Goal: Task Accomplishment & Management: Manage account settings

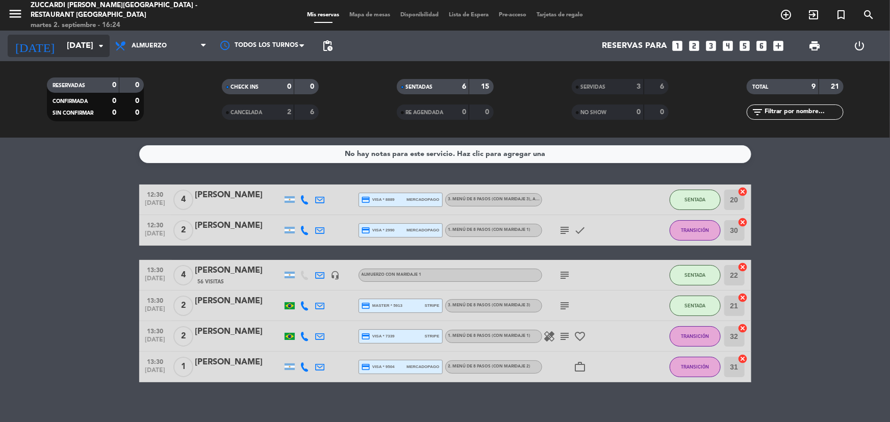
click at [92, 46] on input "[DATE]" at bounding box center [116, 46] width 108 height 20
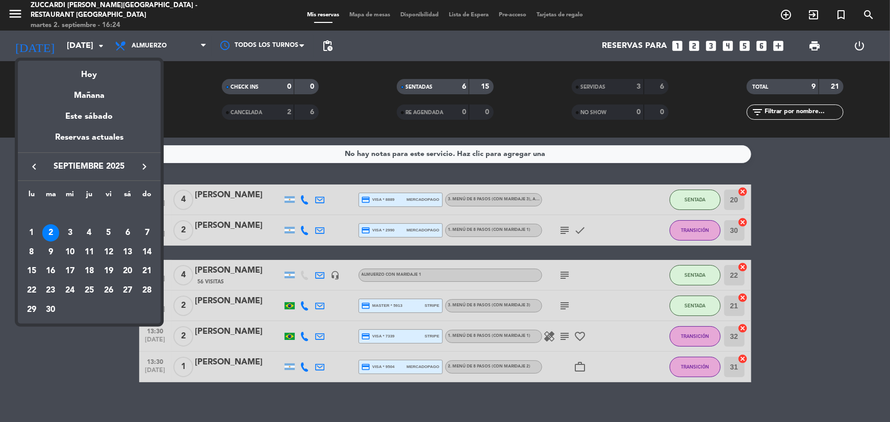
click at [95, 234] on div "4" at bounding box center [89, 232] width 17 height 17
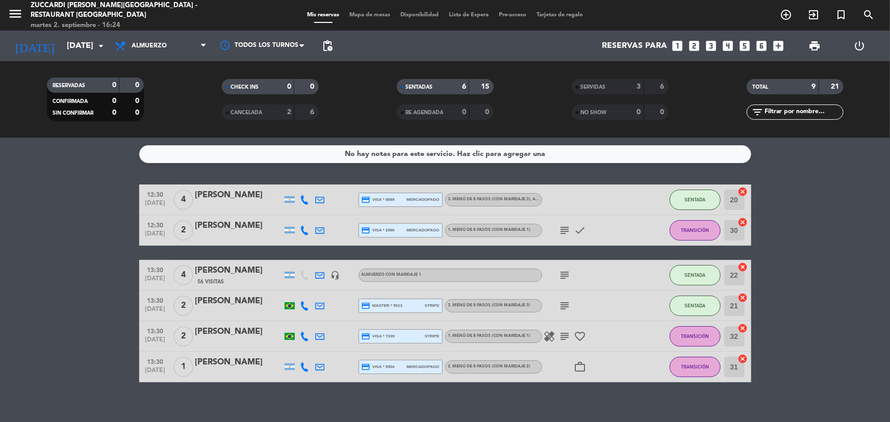
type input "[DEMOGRAPHIC_DATA][DATE]"
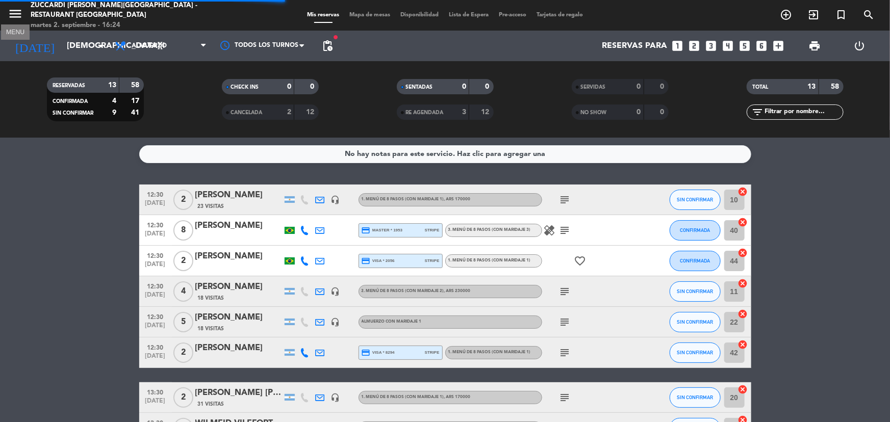
click at [20, 15] on icon "menu" at bounding box center [15, 13] width 15 height 15
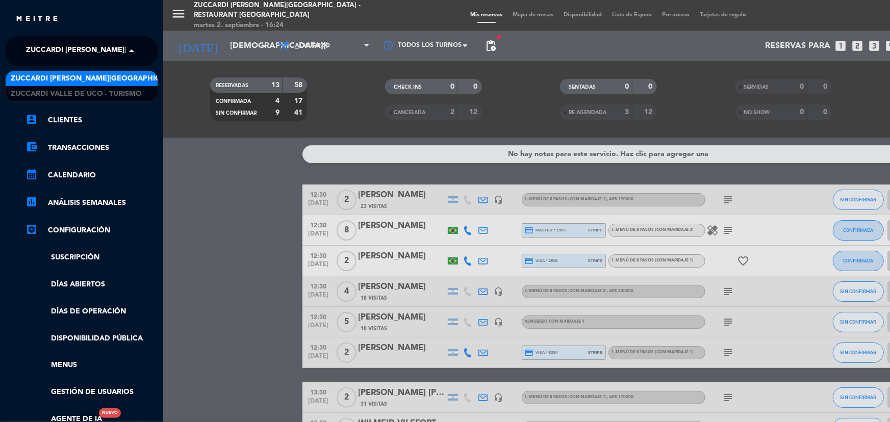
click at [107, 45] on span "Zuccardi [PERSON_NAME][GEOGRAPHIC_DATA] - Restaurant [GEOGRAPHIC_DATA]" at bounding box center [178, 50] width 304 height 21
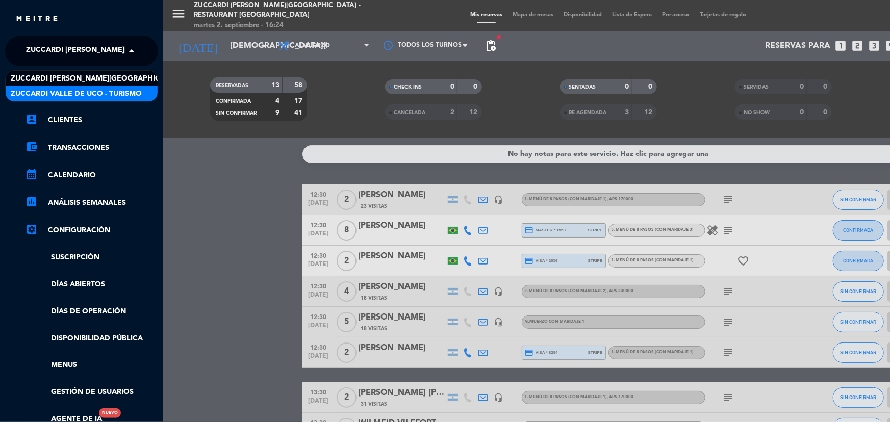
click at [127, 93] on span "Zuccardi Valle de Uco - Turismo" at bounding box center [76, 94] width 131 height 12
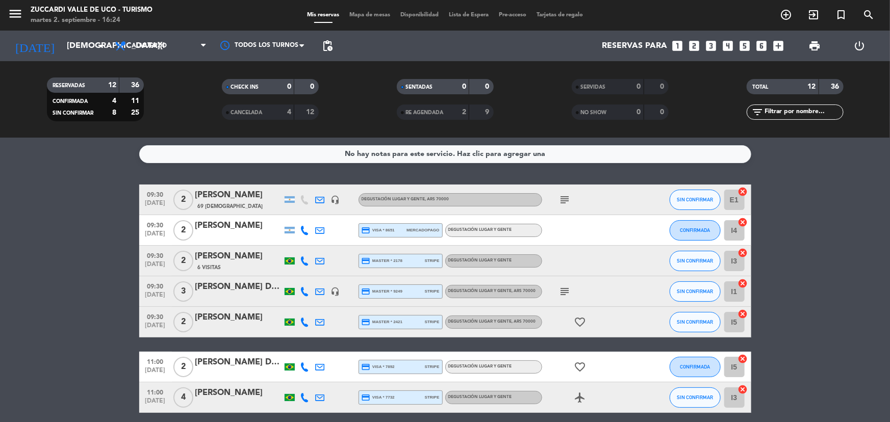
click at [239, 264] on div "6 Visitas" at bounding box center [238, 267] width 87 height 9
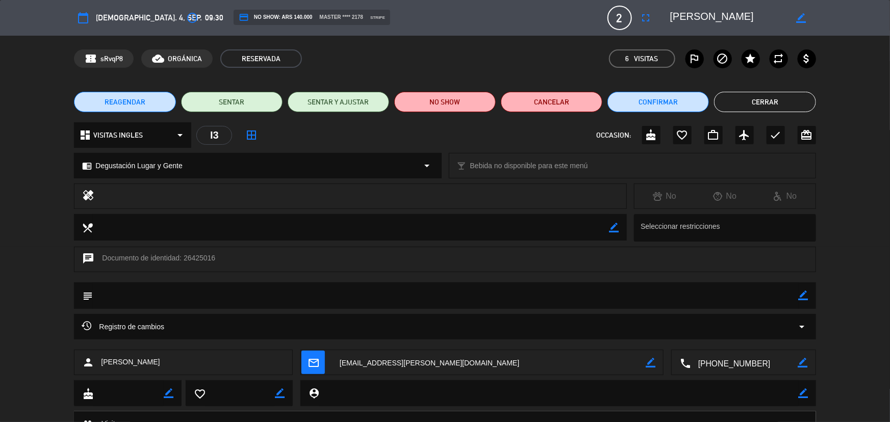
click at [806, 298] on icon "border_color" at bounding box center [804, 296] width 10 height 10
type textarea "FACT 13-20340 pagada por transf. el 02/09"
click at [800, 294] on icon at bounding box center [804, 296] width 10 height 10
click at [744, 100] on button "Cerrar" at bounding box center [765, 102] width 102 height 20
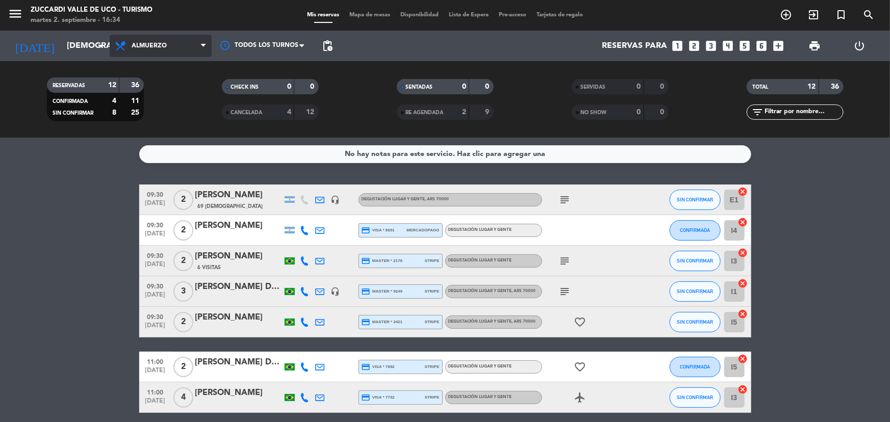
click at [110, 42] on span "Almuerzo" at bounding box center [161, 46] width 102 height 22
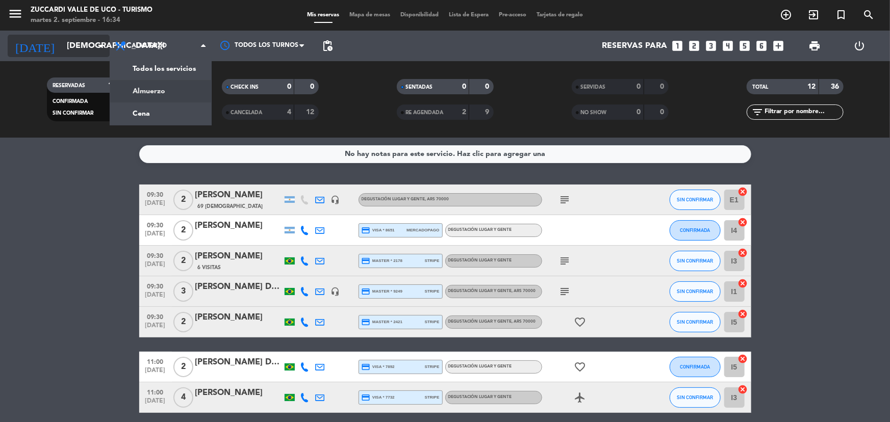
click at [104, 44] on icon "arrow_drop_down" at bounding box center [101, 46] width 12 height 12
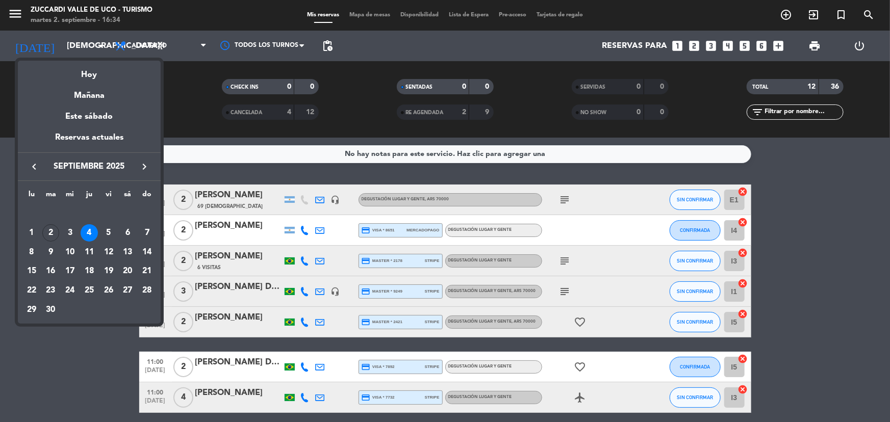
click at [148, 169] on icon "keyboard_arrow_right" at bounding box center [144, 167] width 12 height 12
click at [148, 171] on icon "keyboard_arrow_right" at bounding box center [144, 167] width 12 height 12
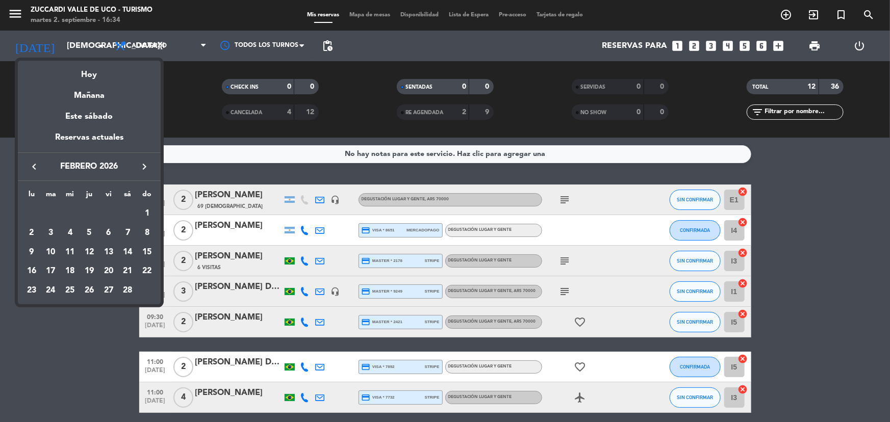
click at [148, 171] on icon "keyboard_arrow_right" at bounding box center [144, 167] width 12 height 12
click at [146, 216] on div "1" at bounding box center [146, 213] width 17 height 17
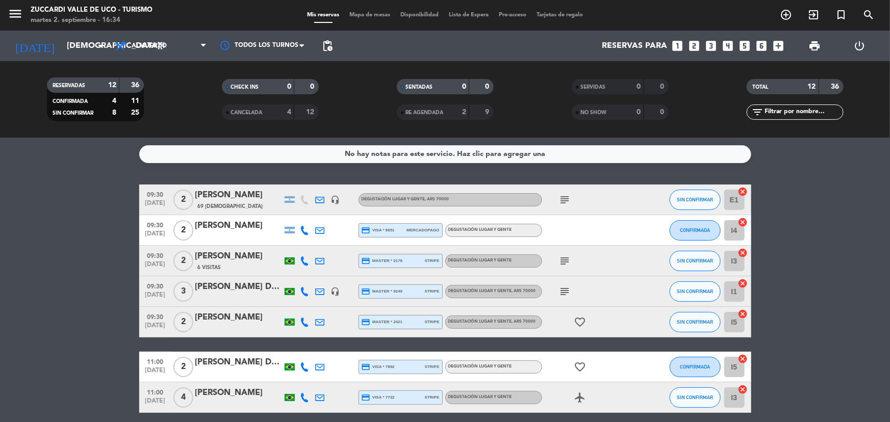
type input "[DATE]"
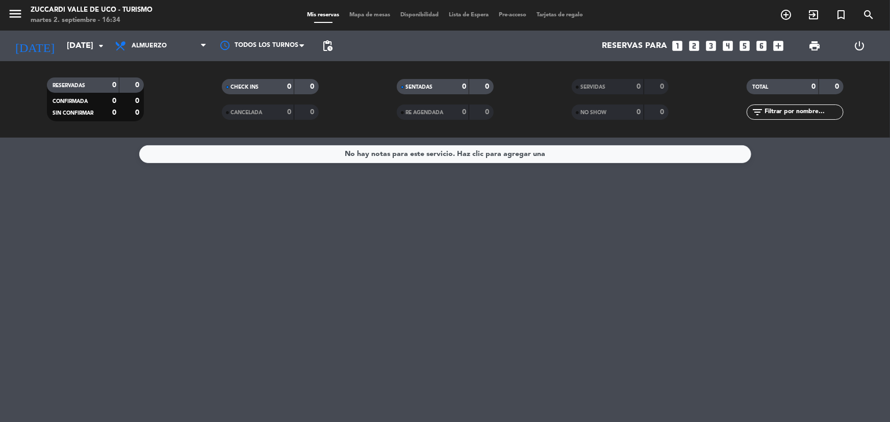
click at [742, 45] on icon "looks_5" at bounding box center [744, 45] width 13 height 13
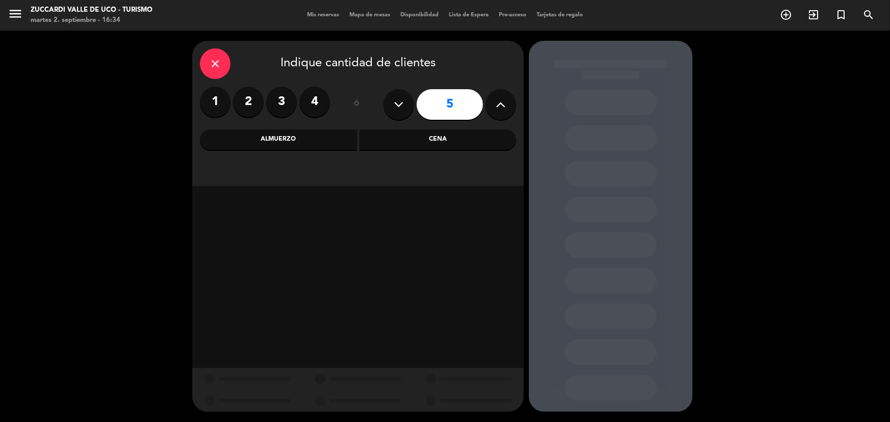
click at [325, 144] on div "Almuerzo" at bounding box center [278, 140] width 157 height 20
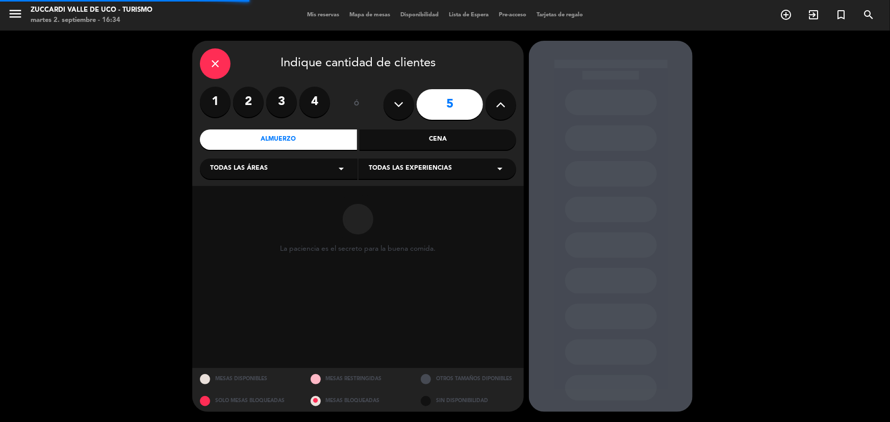
click at [268, 167] on div "Todas las áreas arrow_drop_down" at bounding box center [279, 169] width 158 height 20
click at [260, 191] on div "VISITAS ESPANOL" at bounding box center [278, 194] width 137 height 10
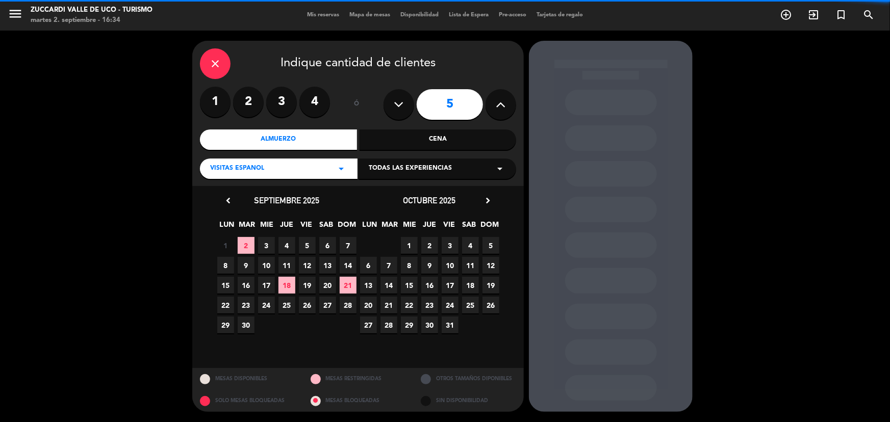
drag, startPoint x: 221, startPoint y: 66, endPoint x: 214, endPoint y: 68, distance: 7.4
click at [220, 67] on icon "close" at bounding box center [215, 64] width 12 height 12
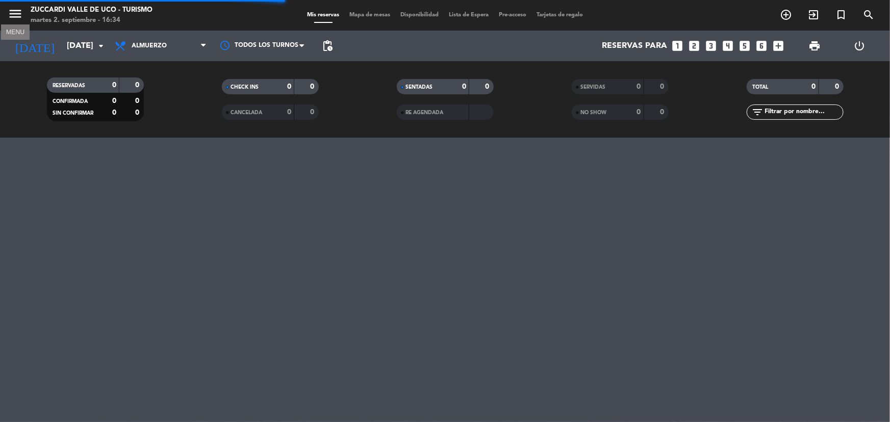
click at [15, 20] on icon "menu" at bounding box center [15, 13] width 15 height 15
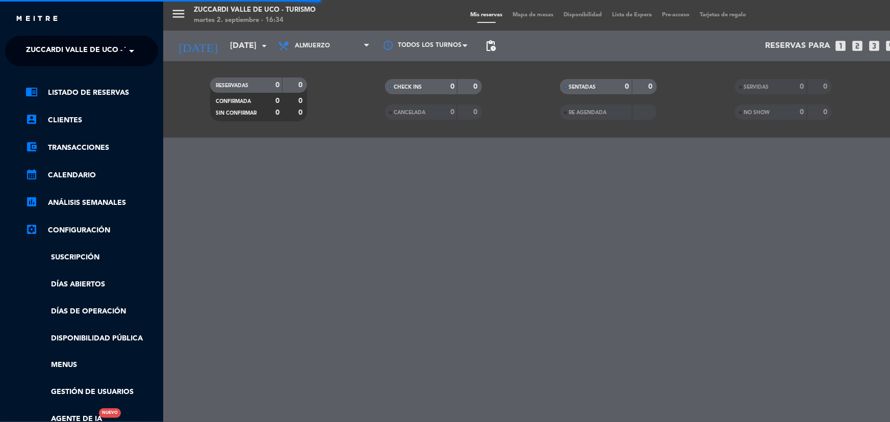
click at [104, 49] on span "Zuccardi Valle de Uco - Turismo" at bounding box center [91, 50] width 131 height 21
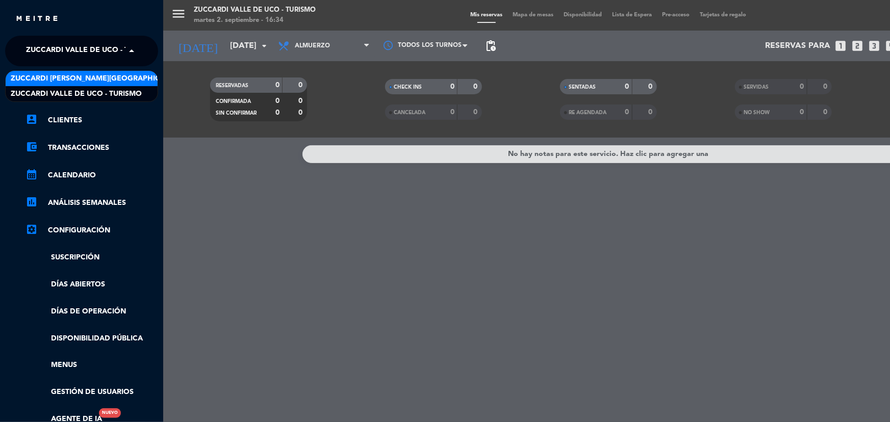
click at [111, 83] on span "Zuccardi [PERSON_NAME][GEOGRAPHIC_DATA] - Restaurant [GEOGRAPHIC_DATA]" at bounding box center [163, 79] width 304 height 12
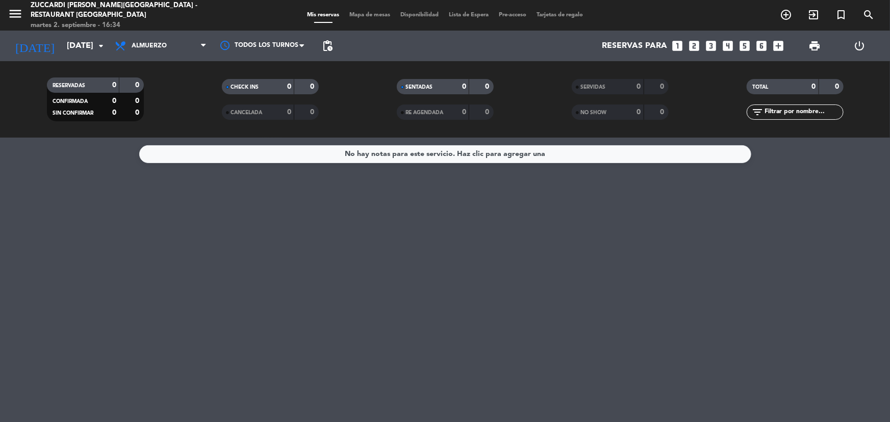
click at [739, 45] on icon "looks_5" at bounding box center [744, 45] width 13 height 13
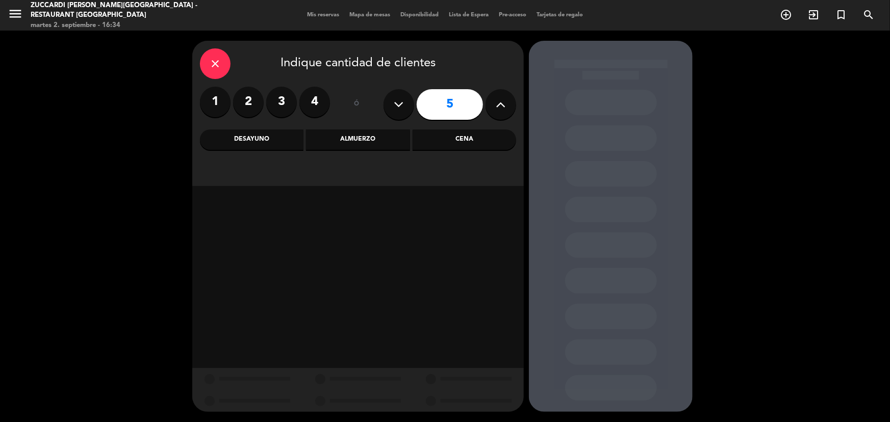
click at [330, 138] on div "Almuerzo" at bounding box center [358, 140] width 104 height 20
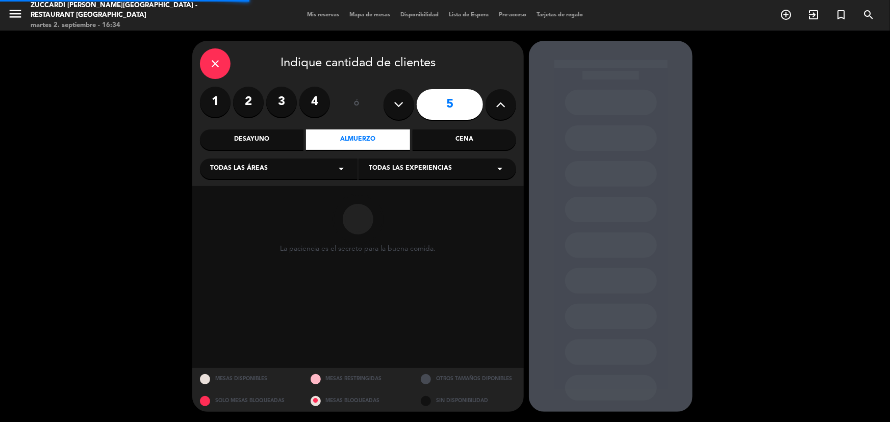
drag, startPoint x: 313, startPoint y: 167, endPoint x: 299, endPoint y: 172, distance: 15.2
click at [311, 167] on div "Todas las áreas arrow_drop_down" at bounding box center [279, 169] width 158 height 20
click at [284, 210] on div "SALON NUEVO" at bounding box center [278, 209] width 137 height 10
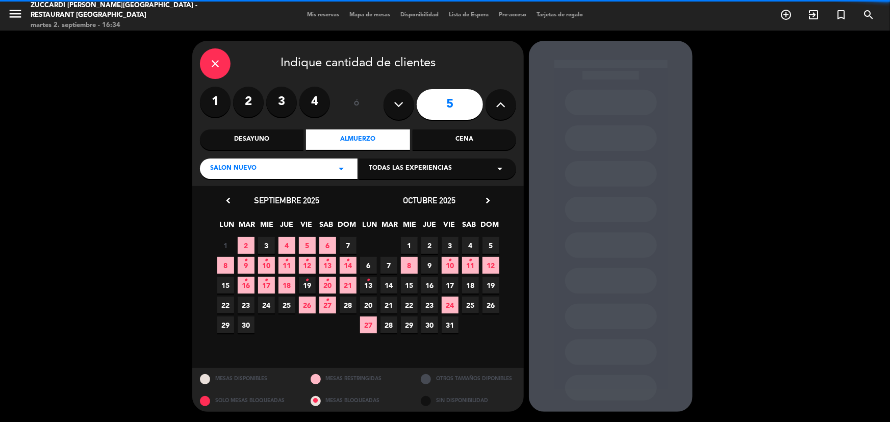
click at [450, 176] on div "Todas las experiencias arrow_drop_down" at bounding box center [438, 169] width 158 height 20
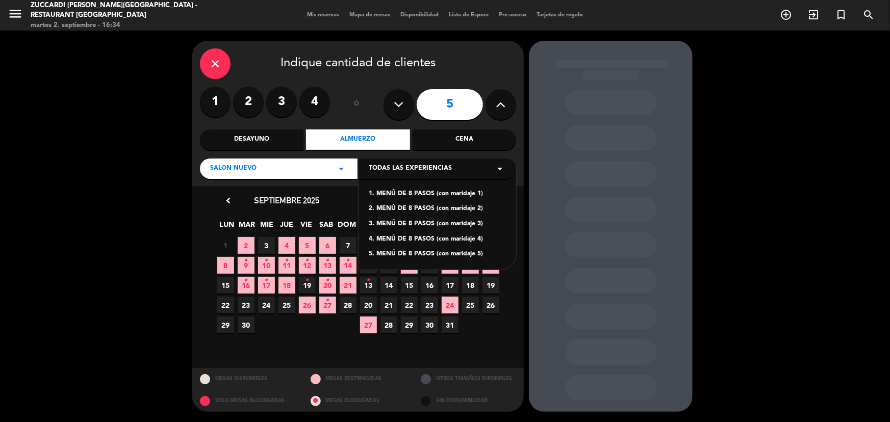
click at [463, 195] on div "1. MENÚ DE 8 PASOS (con maridaje 1)" at bounding box center [437, 194] width 137 height 10
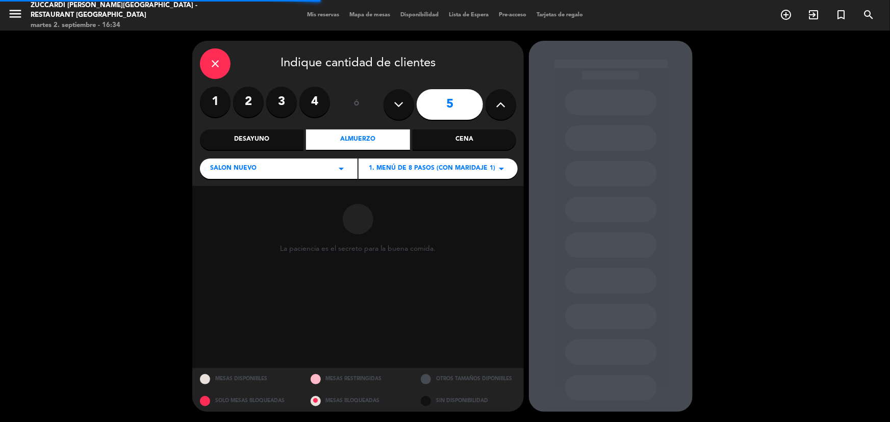
click at [479, 164] on span "1. MENÚ DE 8 PASOS (con maridaje 1)" at bounding box center [432, 169] width 127 height 10
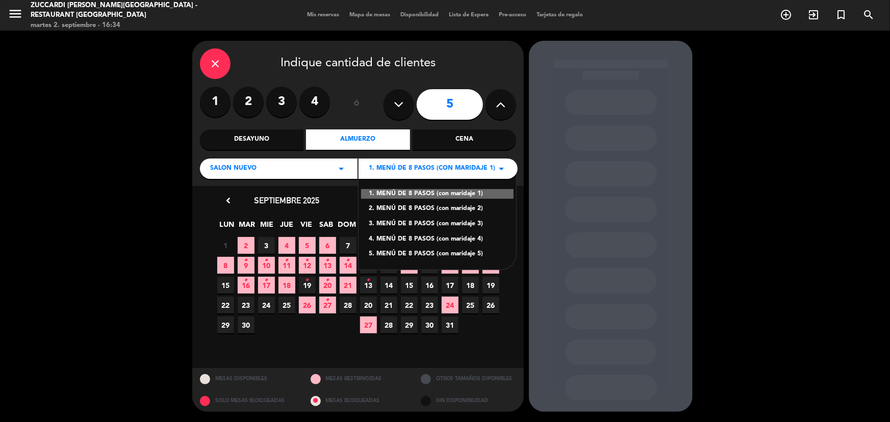
click at [508, 154] on div "close Indique cantidad de clientes 1 2 3 4 ó 5 Desayuno Almuerzo Cena SALON NUE…" at bounding box center [358, 113] width 332 height 145
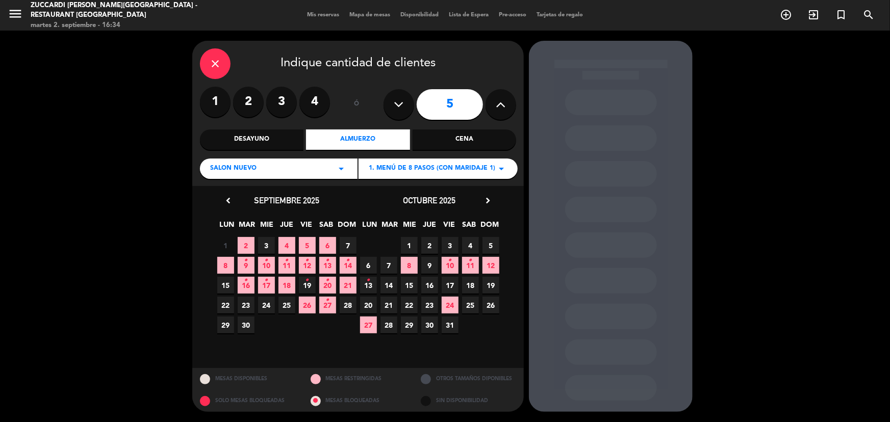
click at [495, 168] on icon "arrow_drop_down" at bounding box center [501, 169] width 12 height 12
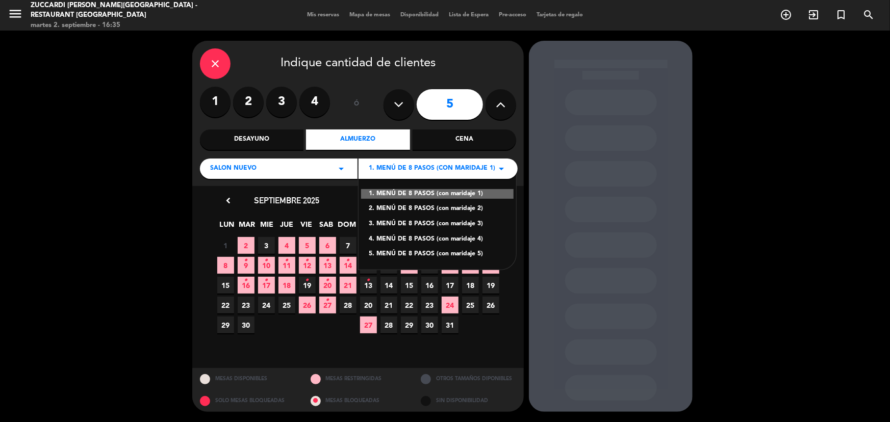
click at [518, 148] on div "close Indique cantidad de clientes 1 2 3 4 ó 5 Desayuno Almuerzo Cena SALON NUE…" at bounding box center [358, 113] width 332 height 145
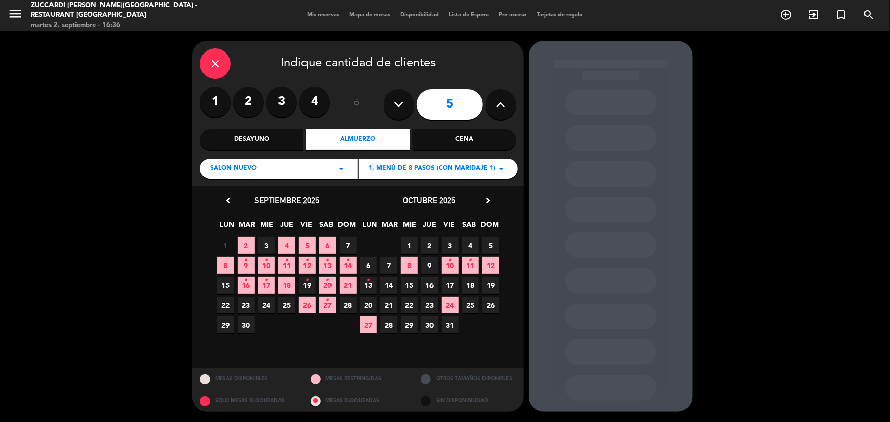
click at [486, 200] on icon "chevron_right" at bounding box center [488, 200] width 11 height 11
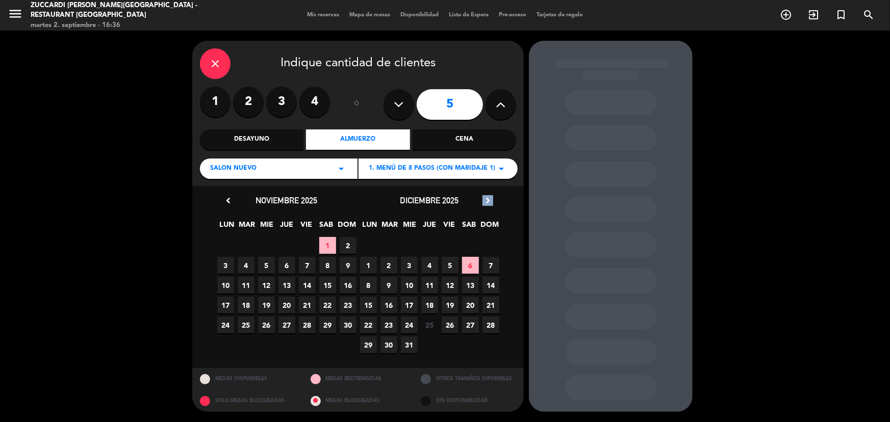
click at [486, 200] on icon "chevron_right" at bounding box center [488, 200] width 11 height 11
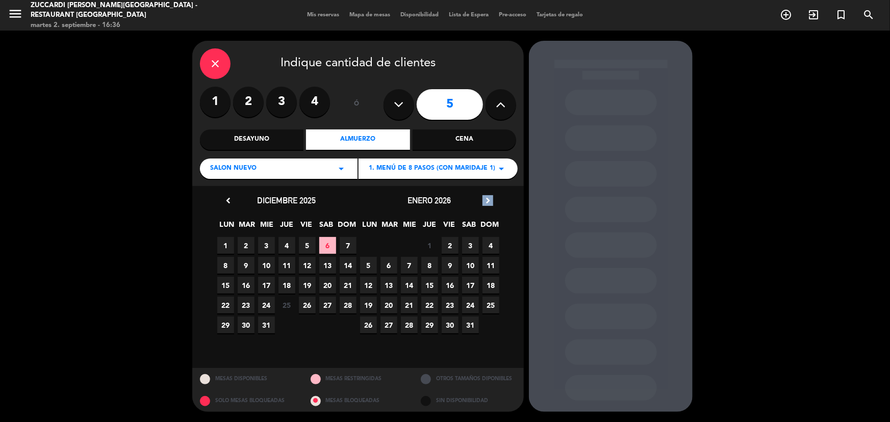
click at [486, 200] on icon "chevron_right" at bounding box center [488, 200] width 11 height 11
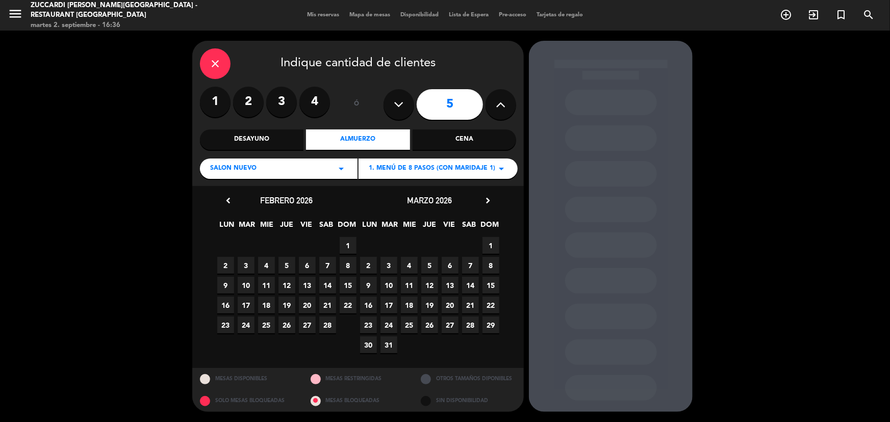
click at [494, 246] on span "1" at bounding box center [491, 245] width 17 height 17
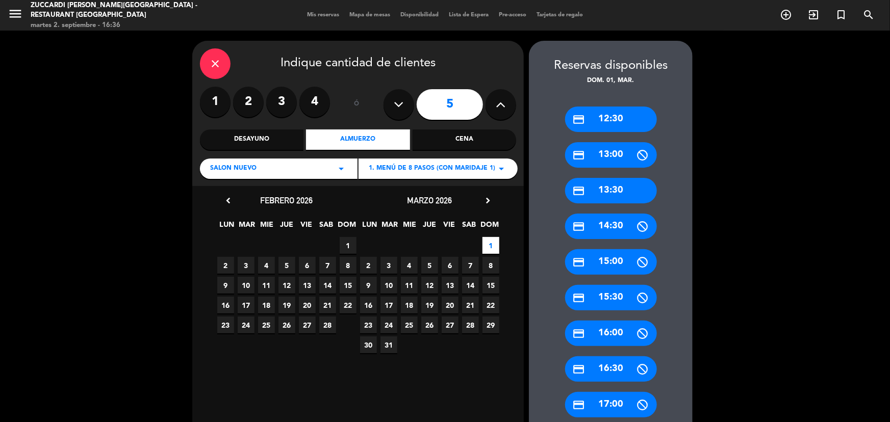
drag, startPoint x: 625, startPoint y: 195, endPoint x: 595, endPoint y: 195, distance: 29.6
click at [624, 195] on div "credit_card 13:30" at bounding box center [611, 191] width 92 height 26
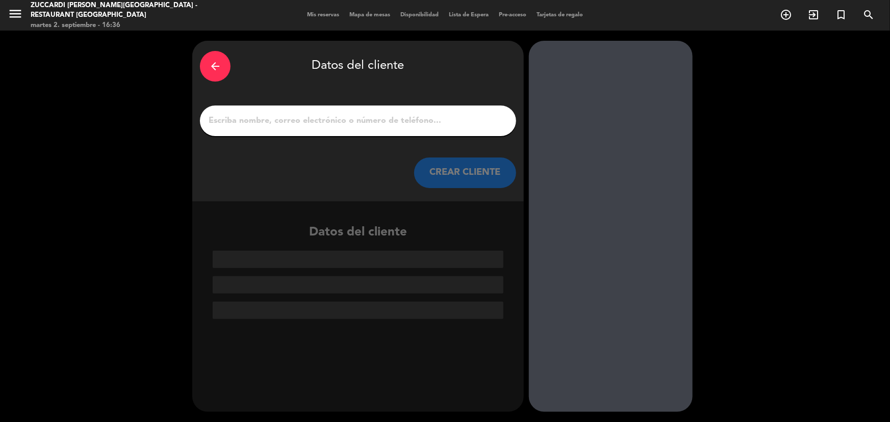
click at [344, 129] on div at bounding box center [358, 121] width 316 height 31
click at [345, 124] on input "1" at bounding box center [358, 121] width 301 height 14
paste input "Prezada, por padrão, devemos agendar a opção 1 de harmonização, mas nos comentá…"
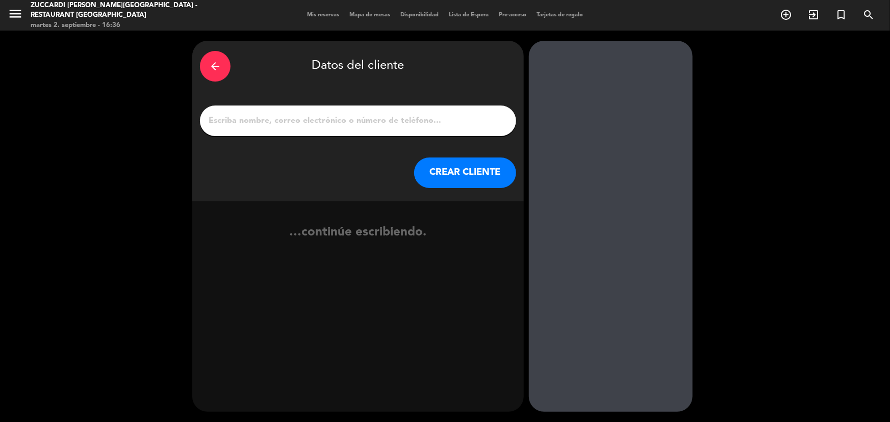
type input "Prezada, por padrão, devemos agendar a opção 1 de harmonização, mas nos comentá…"
drag, startPoint x: 507, startPoint y: 119, endPoint x: 71, endPoint y: 98, distance: 435.6
click at [71, 98] on div "arrow_back Datos del cliente Prezada, por padrão, devemos agendar a opção 1 de …" at bounding box center [445, 227] width 890 height 392
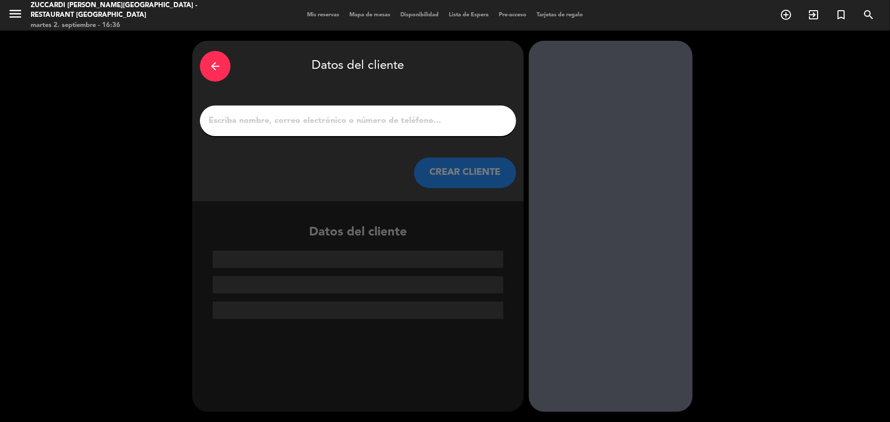
paste input "[PERSON_NAME]"
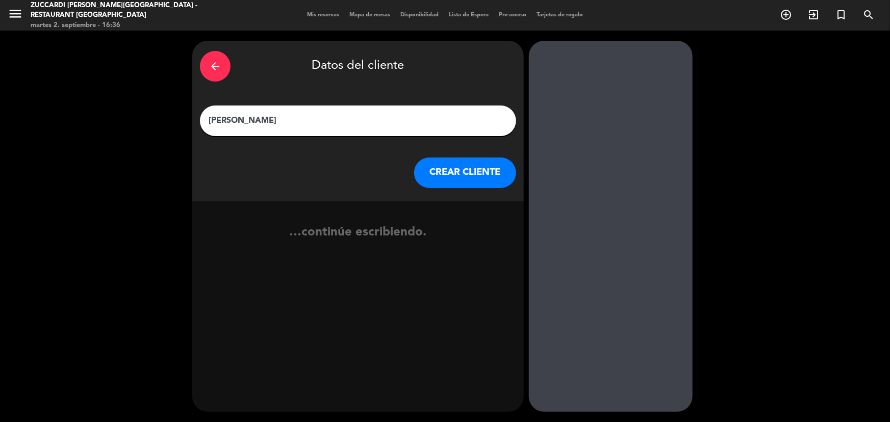
type input "[PERSON_NAME]"
click at [461, 168] on button "CREAR CLIENTE" at bounding box center [465, 173] width 102 height 31
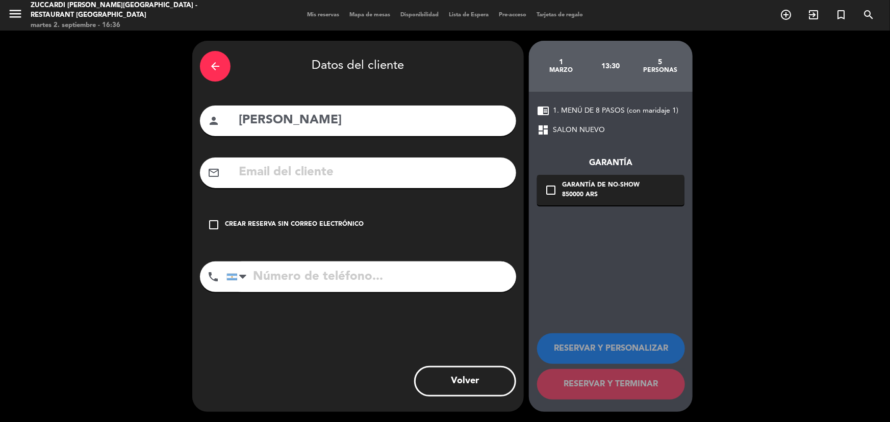
drag, startPoint x: 461, startPoint y: 168, endPoint x: 359, endPoint y: 157, distance: 102.2
click at [364, 148] on div "arrow_back Datos del cliente person [PERSON_NAME] mail_outline check_box_outlin…" at bounding box center [358, 226] width 332 height 371
click at [357, 162] on input "text" at bounding box center [373, 172] width 271 height 21
paste input "[EMAIL_ADDRESS][DOMAIN_NAME]"
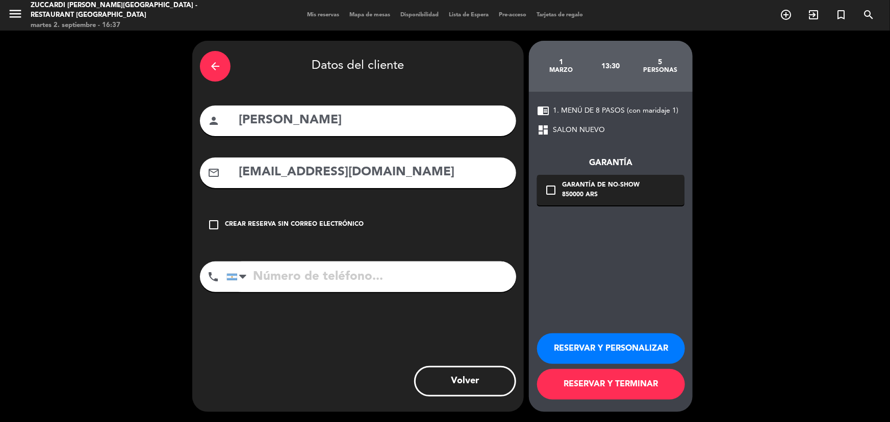
type input "[EMAIL_ADDRESS][DOMAIN_NAME]"
click at [340, 277] on input "tel" at bounding box center [371, 277] width 290 height 31
paste input "[PHONE_NUMBER]"
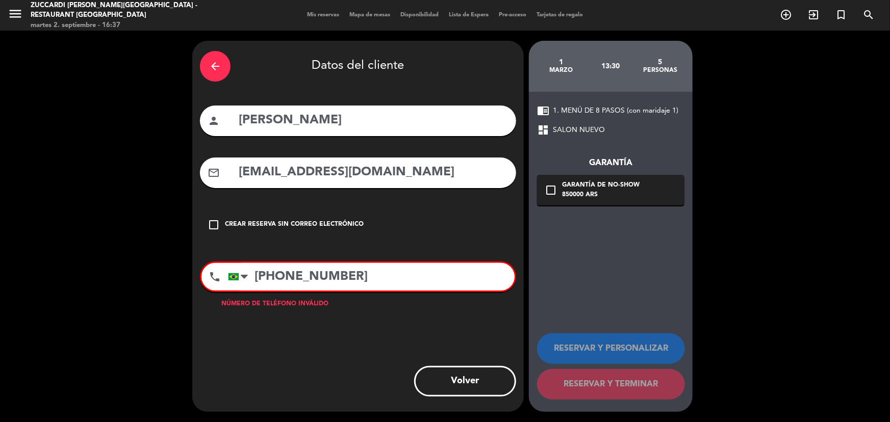
click at [285, 282] on input "[PHONE_NUMBER]" at bounding box center [371, 277] width 287 height 28
click at [394, 285] on input "[PHONE_NUMBER]" at bounding box center [371, 277] width 287 height 28
type input "[PHONE_NUMBER]"
drag, startPoint x: 713, startPoint y: 276, endPoint x: 719, endPoint y: 278, distance: 6.5
click at [714, 276] on div "arrow_back Datos del cliente person [PERSON_NAME] mail_outline [EMAIL_ADDRESS][…" at bounding box center [445, 227] width 890 height 392
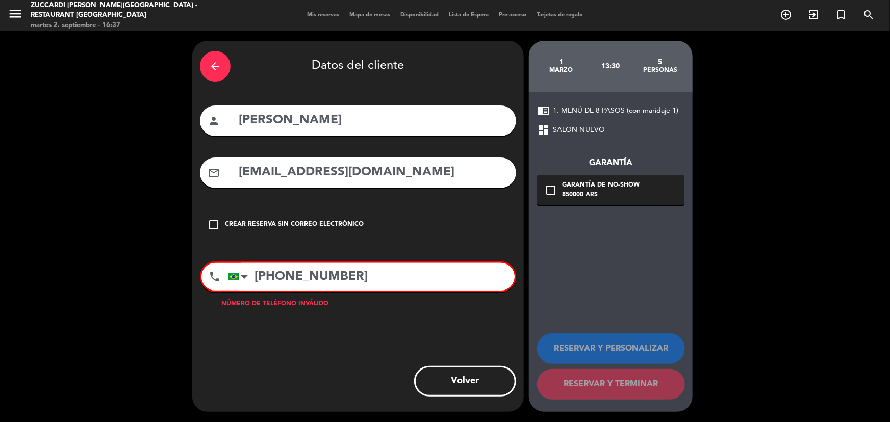
drag, startPoint x: 372, startPoint y: 274, endPoint x: 95, endPoint y: 279, distance: 277.5
click at [89, 275] on div "arrow_back Datos del cliente person [PERSON_NAME] mail_outline [EMAIL_ADDRESS][…" at bounding box center [445, 227] width 890 height 392
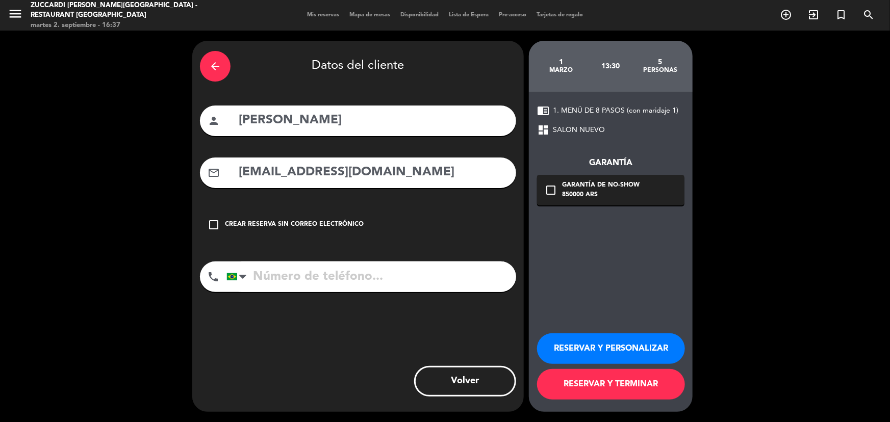
paste input "[PHONE_NUMBER]"
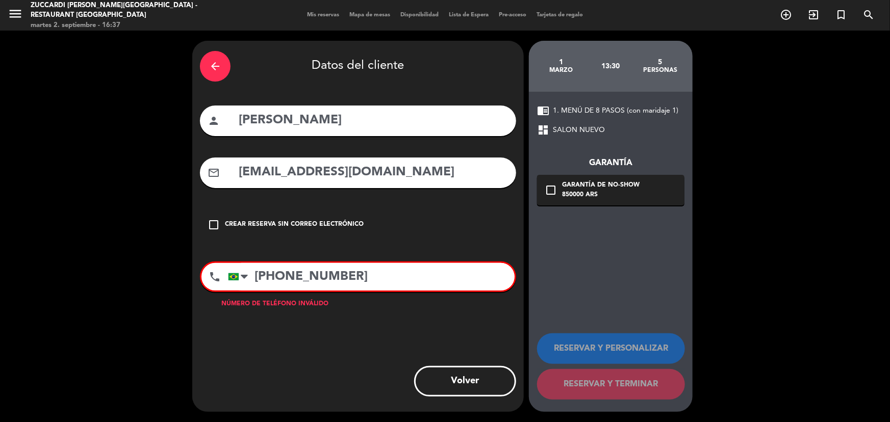
type input "[PHONE_NUMBER]"
drag, startPoint x: 375, startPoint y: 279, endPoint x: 134, endPoint y: 298, distance: 242.1
click at [132, 289] on div "arrow_back Datos del cliente person [PERSON_NAME] mail_outline [EMAIL_ADDRESS][…" at bounding box center [445, 227] width 890 height 392
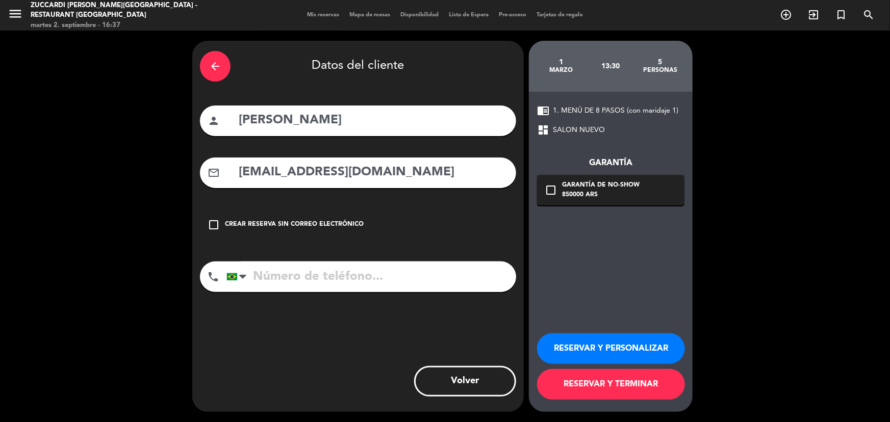
click at [601, 345] on button "RESERVAR Y PERSONALIZAR" at bounding box center [611, 349] width 148 height 31
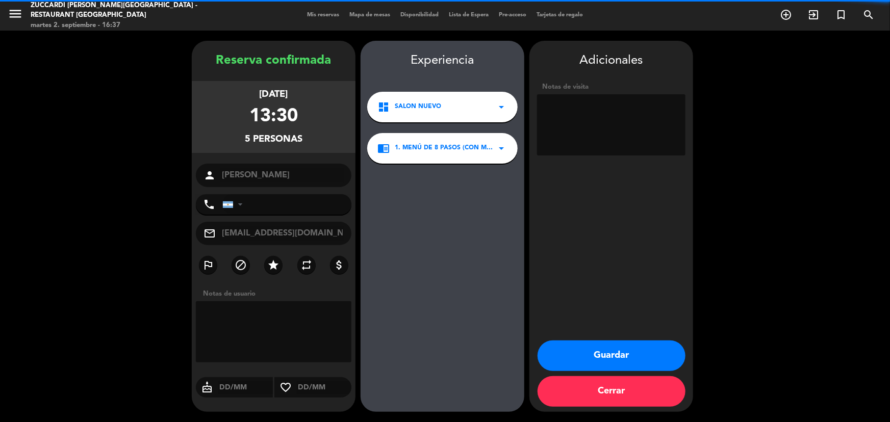
click at [562, 126] on textarea at bounding box center [611, 124] width 148 height 61
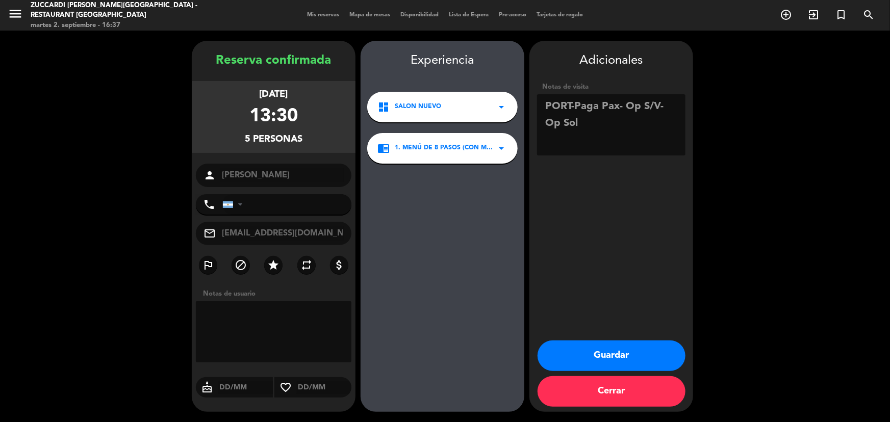
type textarea "PORT-Paga Pax- Op S/V- Op Sol"
click at [496, 149] on icon "arrow_drop_down" at bounding box center [501, 148] width 12 height 12
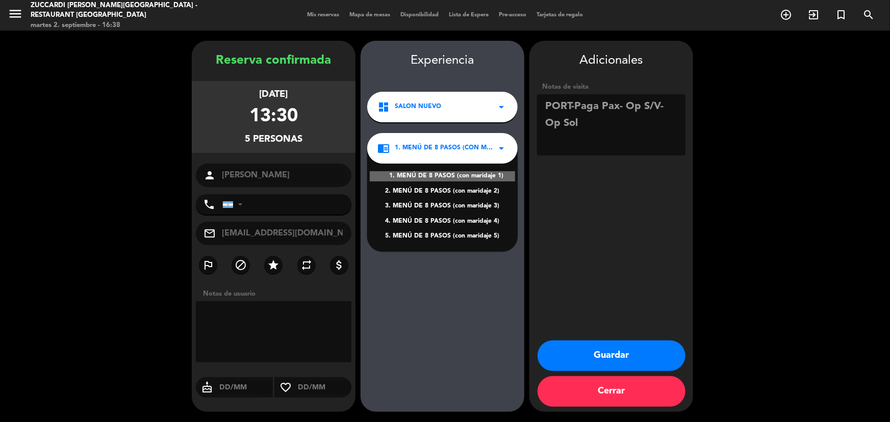
click at [486, 156] on div "chrome_reader_mode 1. MENÚ DE 8 PASOS (con maridaje 1) arrow_drop_down" at bounding box center [442, 148] width 150 height 31
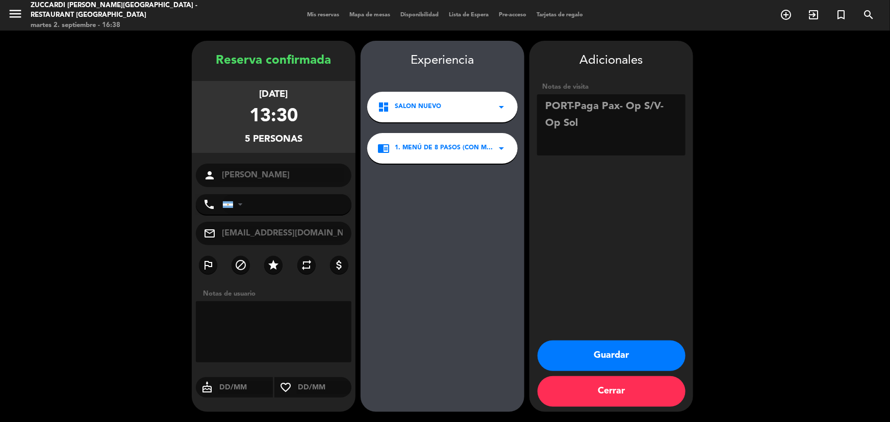
drag, startPoint x: 613, startPoint y: 357, endPoint x: 607, endPoint y: 352, distance: 7.6
click at [612, 357] on button "Guardar" at bounding box center [612, 356] width 148 height 31
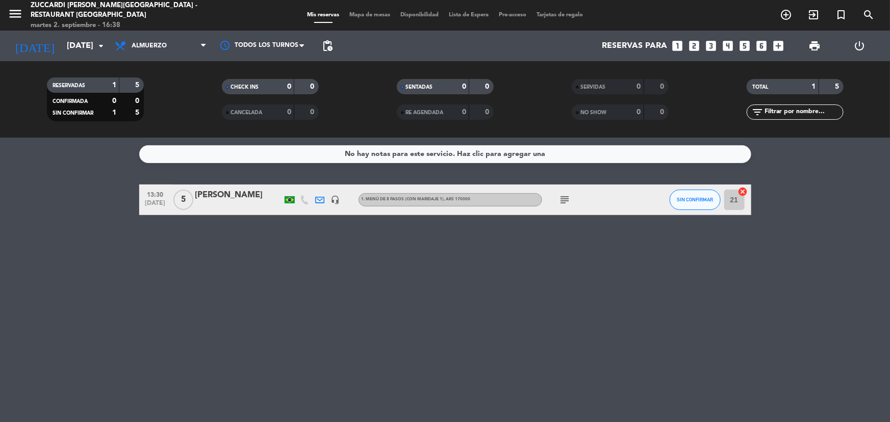
click at [260, 202] on div "[PERSON_NAME]" at bounding box center [238, 195] width 87 height 13
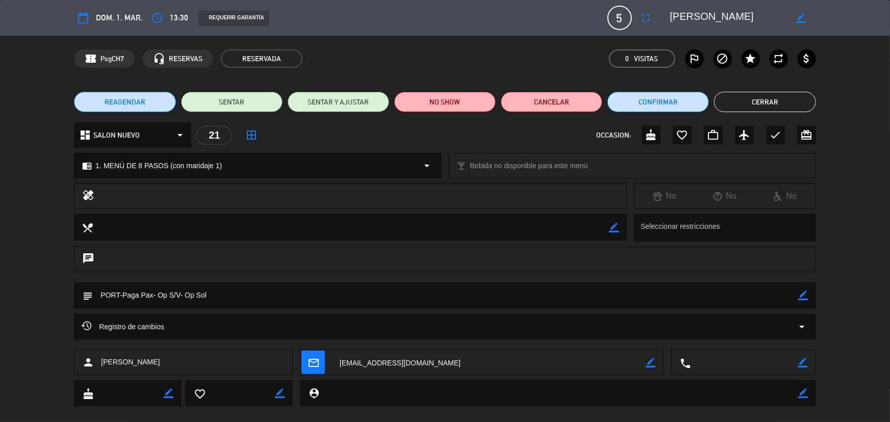
click at [247, 16] on div "REQUERIR GARANTÍA" at bounding box center [233, 18] width 70 height 15
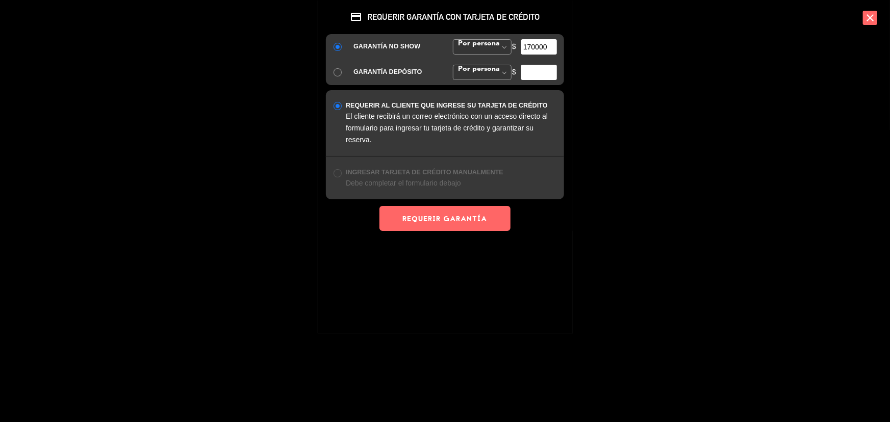
click at [529, 46] on input "170000" at bounding box center [539, 46] width 36 height 15
type input "130000"
click at [466, 222] on button "REQUERIR GARANTÍA" at bounding box center [445, 218] width 131 height 25
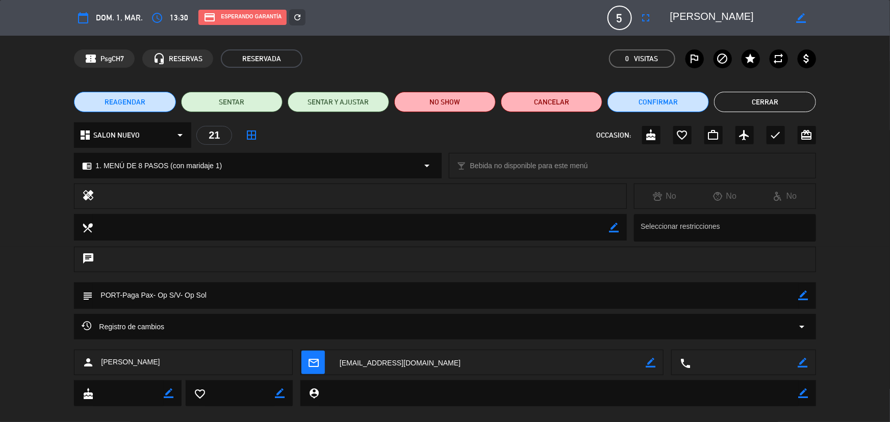
click at [801, 364] on icon "border_color" at bounding box center [803, 363] width 10 height 10
click at [769, 367] on textarea at bounding box center [745, 363] width 108 height 26
paste textarea "[PHONE_NUMBER]"
type textarea "[PHONE_NUMBER]"
click at [800, 363] on icon at bounding box center [803, 363] width 10 height 10
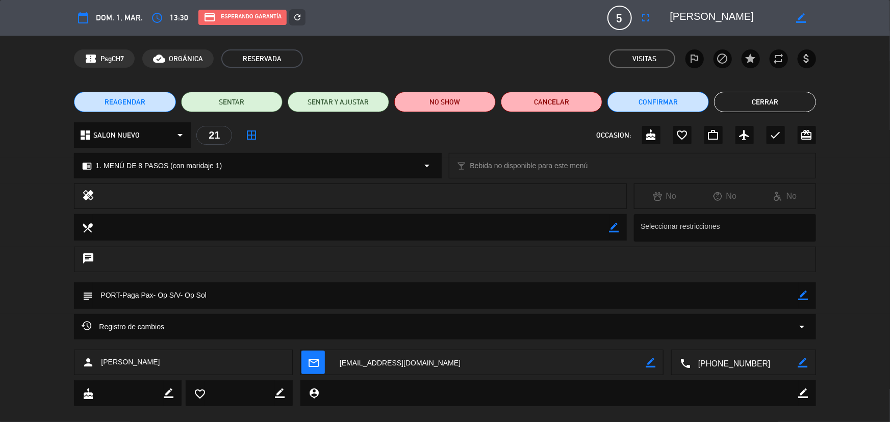
drag, startPoint x: 741, startPoint y: 105, endPoint x: 479, endPoint y: 89, distance: 262.2
click at [732, 106] on button "Cerrar" at bounding box center [765, 102] width 102 height 20
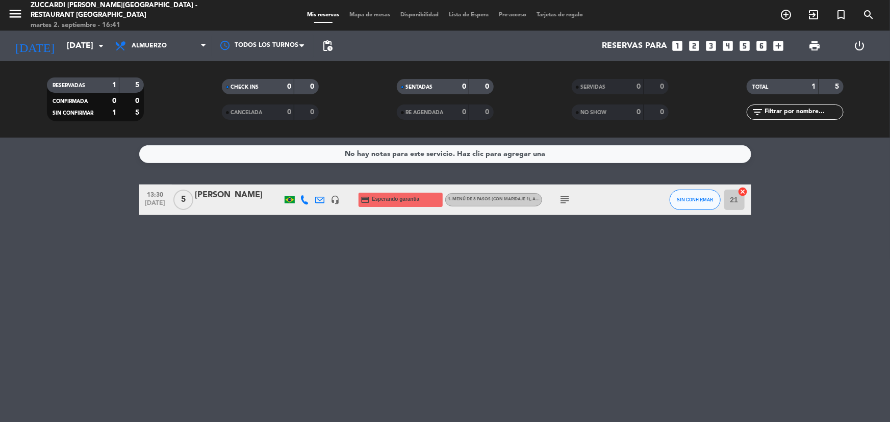
click at [78, 59] on div "[DATE] [DATE] arrow_drop_down" at bounding box center [59, 46] width 102 height 31
click at [88, 52] on input "[DATE]" at bounding box center [116, 46] width 108 height 20
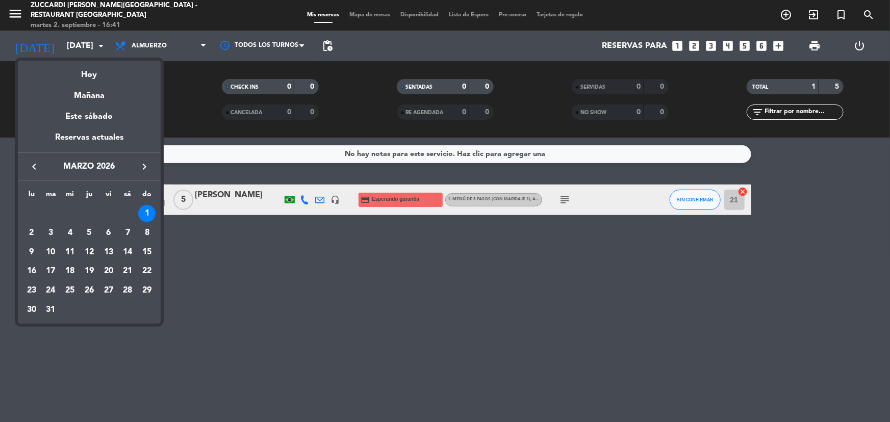
click at [34, 162] on icon "keyboard_arrow_left" at bounding box center [34, 167] width 12 height 12
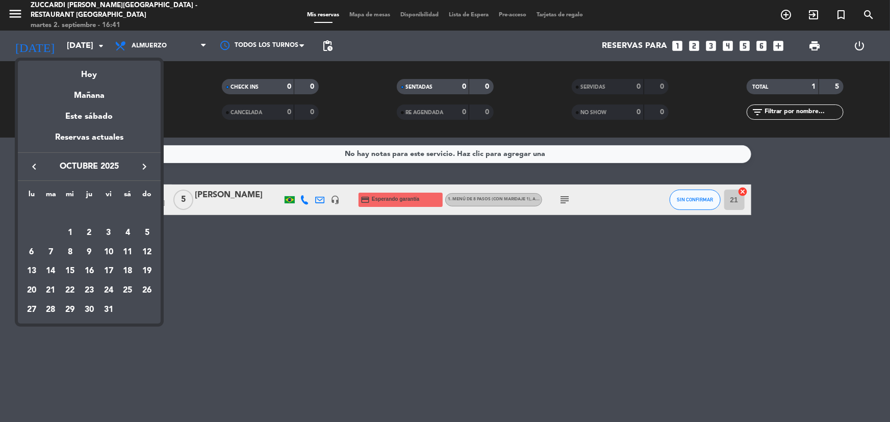
click at [34, 162] on icon "keyboard_arrow_left" at bounding box center [34, 167] width 12 height 12
click at [96, 235] on div "4" at bounding box center [89, 232] width 17 height 17
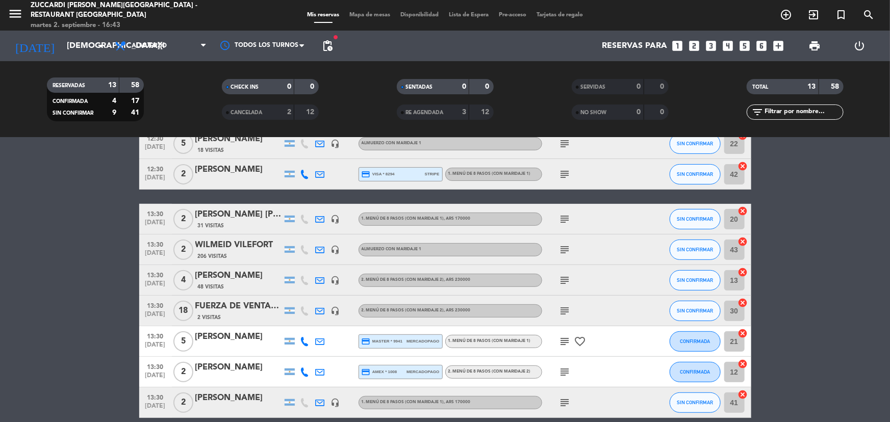
scroll to position [225, 0]
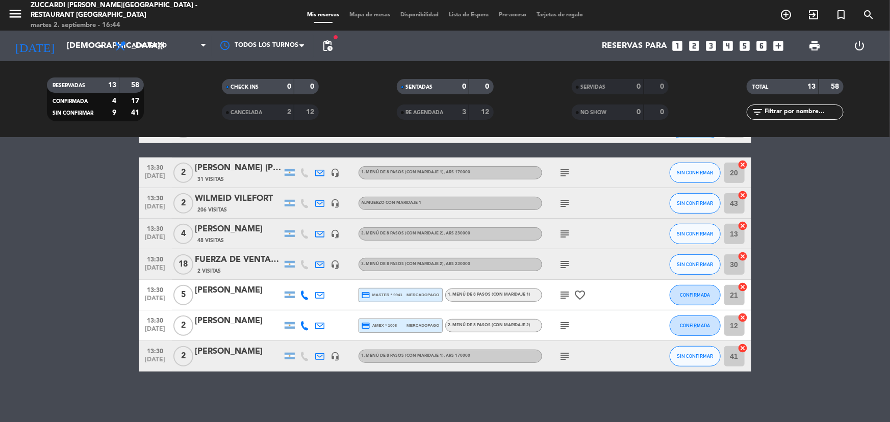
click at [370, 399] on div "No hay notas para este servicio. Haz clic para agregar una 12:30 [DATE] 2 [PERS…" at bounding box center [445, 280] width 890 height 285
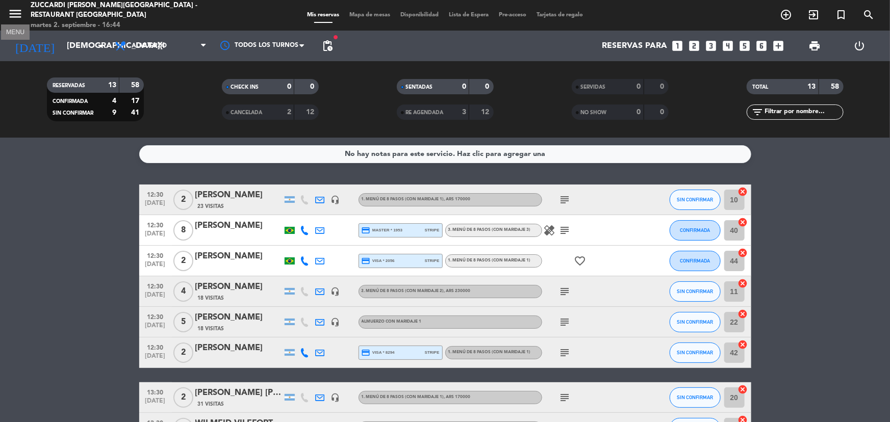
click at [16, 17] on icon "menu" at bounding box center [15, 13] width 15 height 15
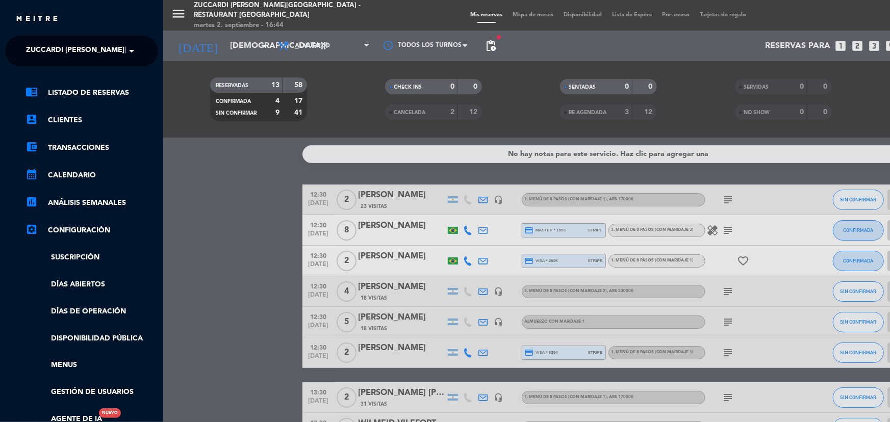
drag, startPoint x: 109, startPoint y: 51, endPoint x: 115, endPoint y: 54, distance: 6.8
click at [110, 51] on span "Zuccardi [PERSON_NAME][GEOGRAPHIC_DATA] - Restaurant [GEOGRAPHIC_DATA]" at bounding box center [178, 50] width 304 height 21
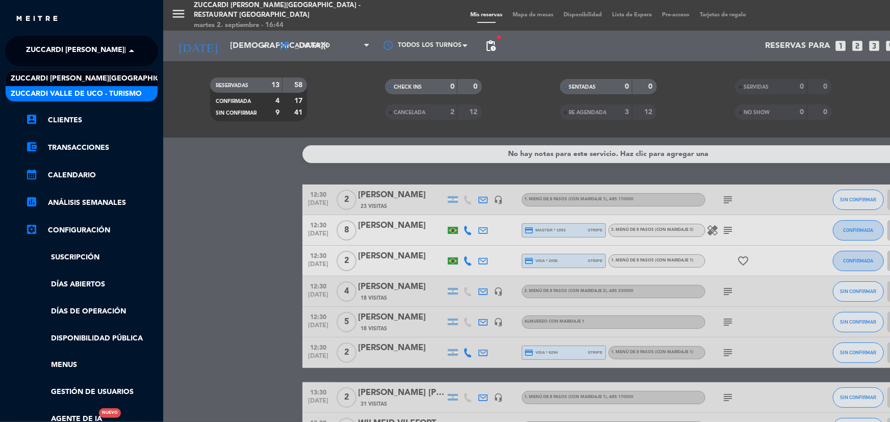
click at [124, 91] on span "Zuccardi Valle de Uco - Turismo" at bounding box center [76, 94] width 131 height 12
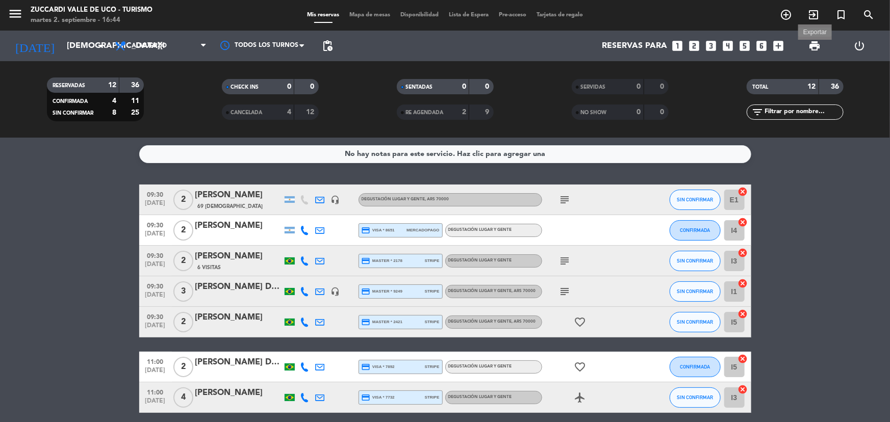
click at [811, 51] on span "print" at bounding box center [815, 46] width 12 height 12
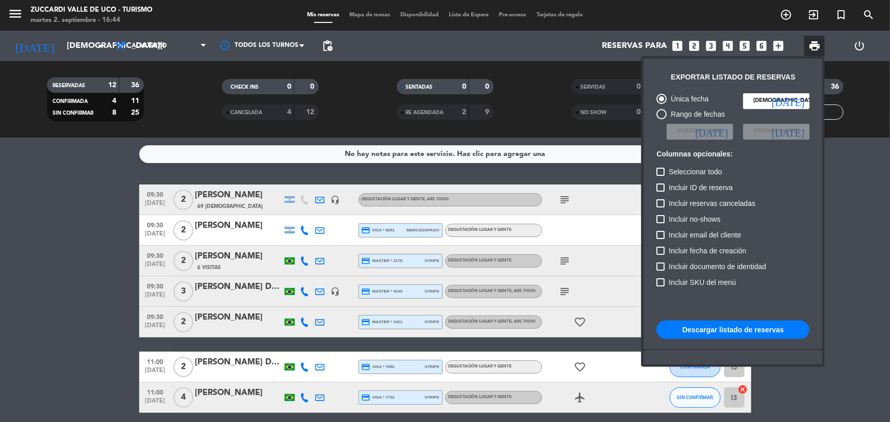
click at [688, 326] on button "Descargar listado de reservas" at bounding box center [732, 330] width 153 height 18
click at [84, 59] on div at bounding box center [445, 211] width 890 height 422
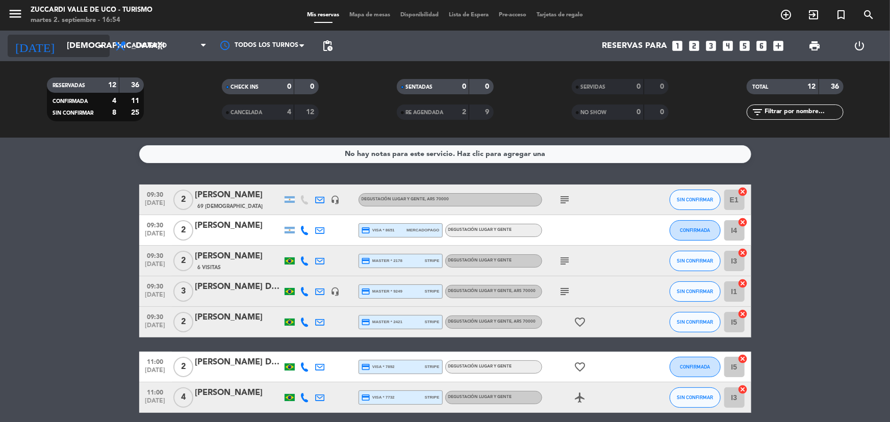
click at [86, 54] on input "[DEMOGRAPHIC_DATA][DATE]" at bounding box center [116, 46] width 108 height 20
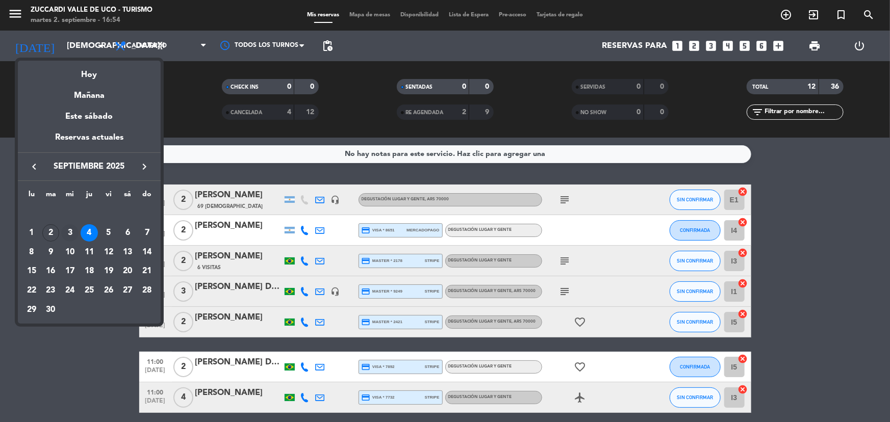
click at [70, 233] on div "3" at bounding box center [69, 232] width 17 height 17
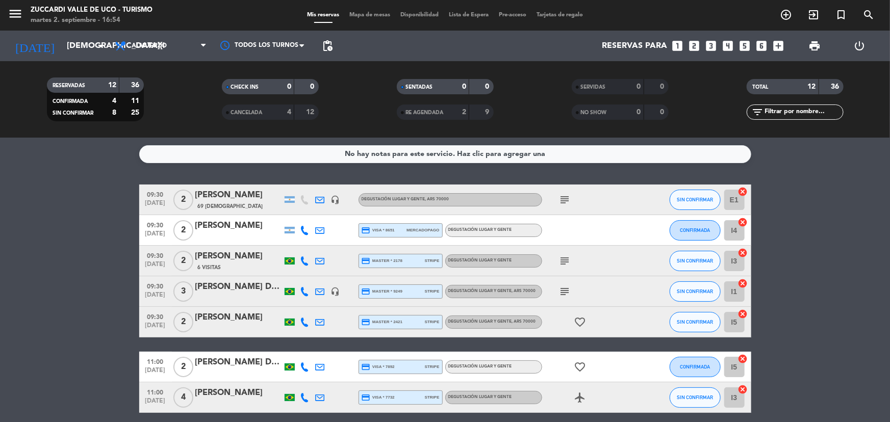
type input "[DATE]"
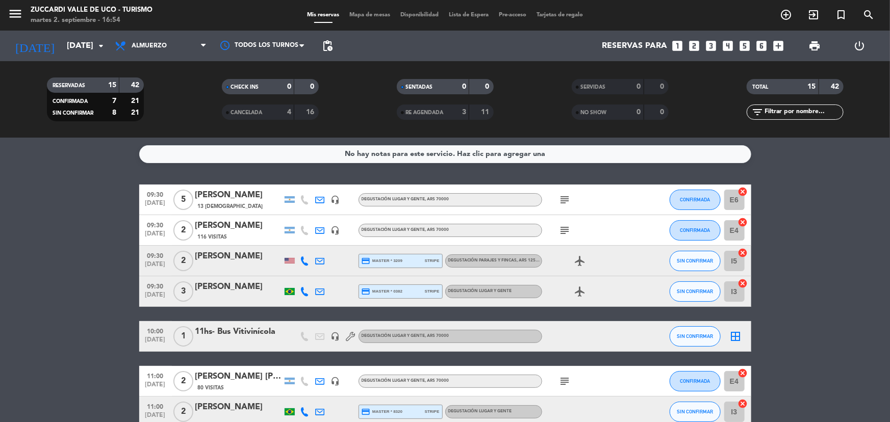
scroll to position [46, 0]
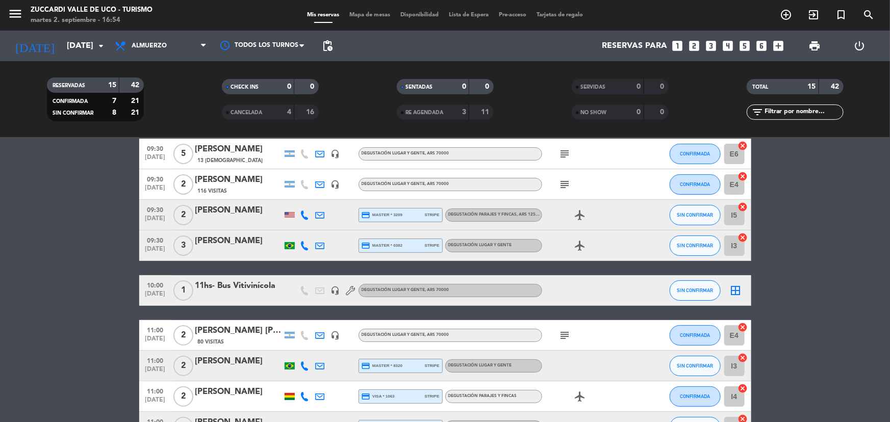
click at [219, 297] on div at bounding box center [238, 297] width 87 height 8
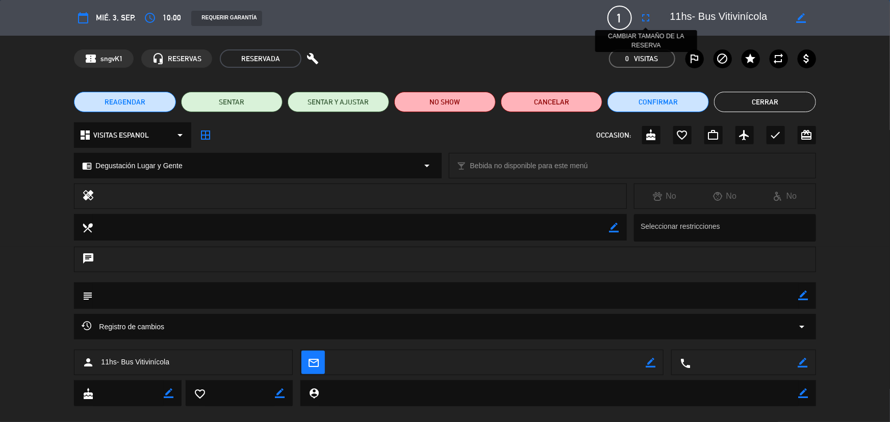
click at [641, 20] on icon "fullscreen" at bounding box center [646, 18] width 12 height 12
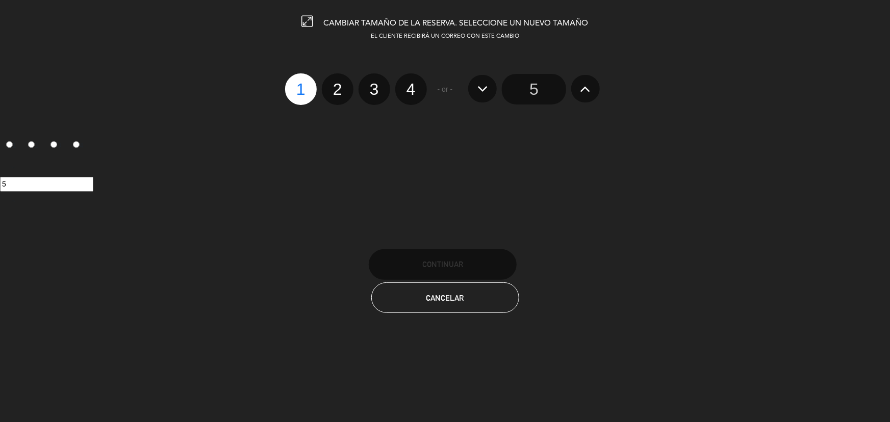
click at [579, 90] on button at bounding box center [585, 89] width 29 height 28
click at [0, 0] on div at bounding box center [0, 0] width 0 height 0
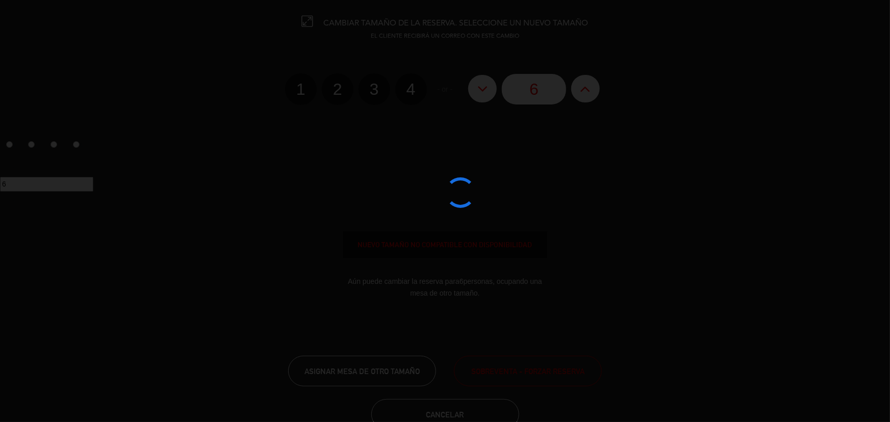
click at [579, 90] on div at bounding box center [445, 211] width 890 height 422
click at [579, 90] on edit-booking-info-modal "CAMBIAR TAMAÑO DE LA RESERVA. SELECCIONE UN NUEVO TAMAÑO EL CLIENTE RECIBIRÁ UN…" at bounding box center [445, 211] width 890 height 422
click at [579, 90] on div at bounding box center [445, 211] width 890 height 422
click at [579, 90] on button at bounding box center [585, 89] width 29 height 28
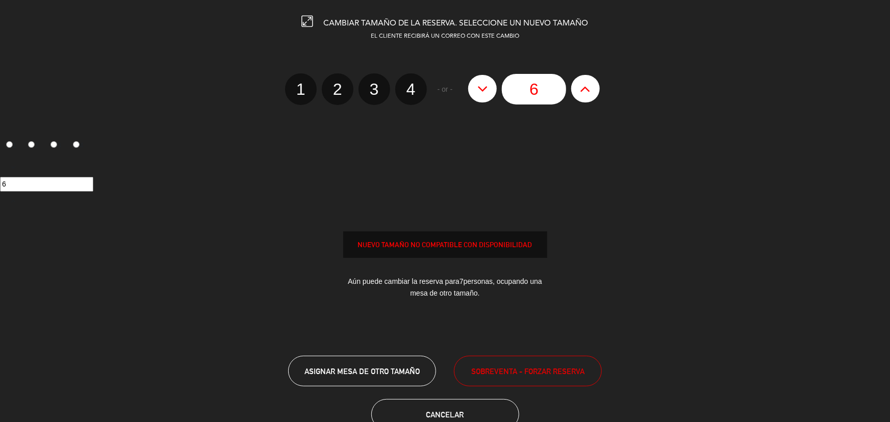
type input "7"
click at [579, 90] on button at bounding box center [585, 89] width 29 height 28
type input "8"
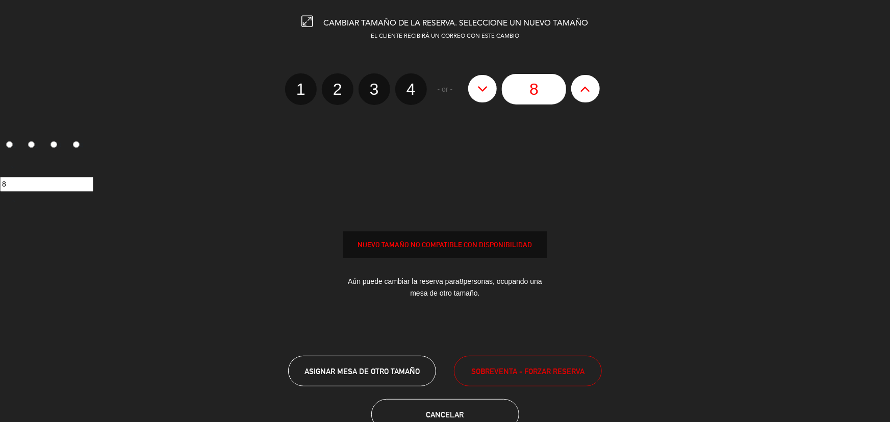
click at [579, 90] on button at bounding box center [585, 89] width 29 height 28
type input "9"
click at [579, 90] on button at bounding box center [585, 89] width 29 height 28
type input "10"
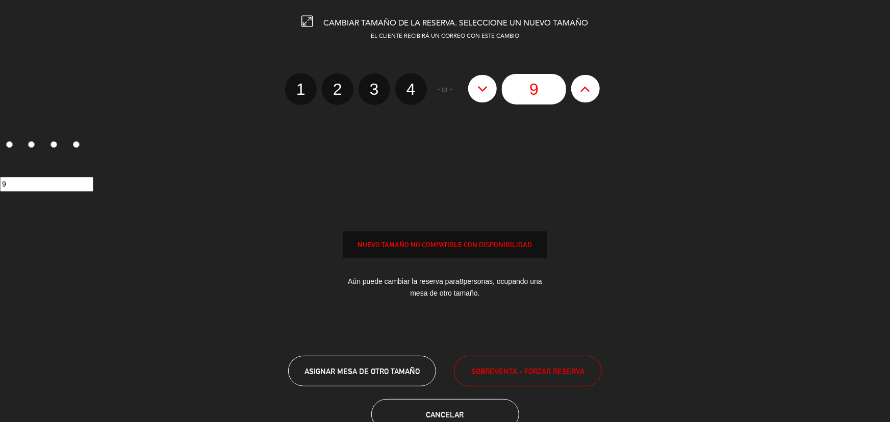
type input "10"
click at [579, 90] on button at bounding box center [585, 89] width 29 height 28
type input "11"
click at [579, 90] on button at bounding box center [585, 89] width 29 height 28
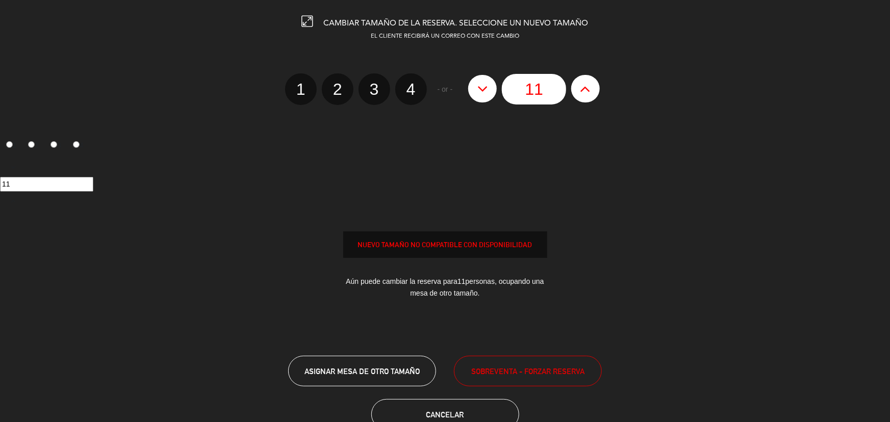
type input "12"
click at [579, 90] on button at bounding box center [585, 89] width 29 height 28
type input "13"
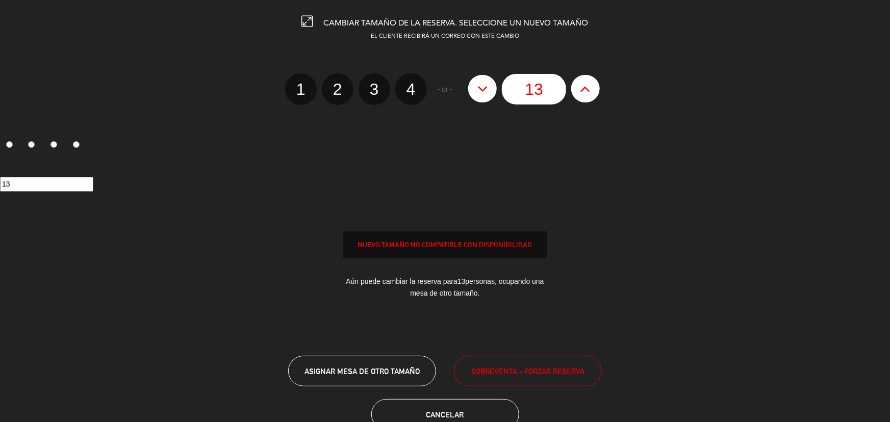
click at [579, 90] on button at bounding box center [585, 89] width 29 height 28
type input "14"
click at [518, 370] on span "SOBREVENTA - FORZAR RESERVA" at bounding box center [527, 372] width 113 height 12
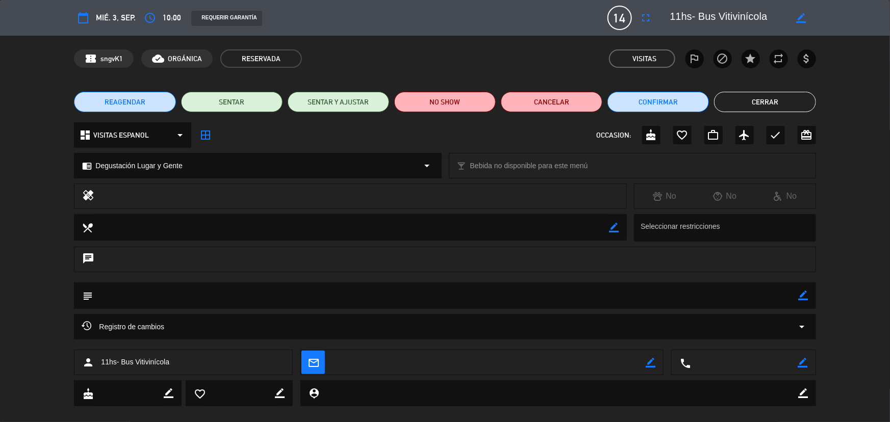
drag, startPoint x: 754, startPoint y: 104, endPoint x: 674, endPoint y: 118, distance: 81.4
click at [749, 106] on button "Cerrar" at bounding box center [765, 102] width 102 height 20
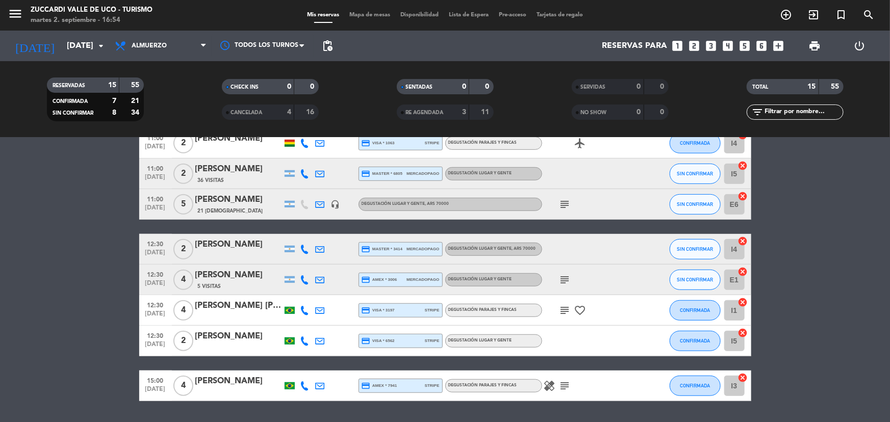
scroll to position [329, 0]
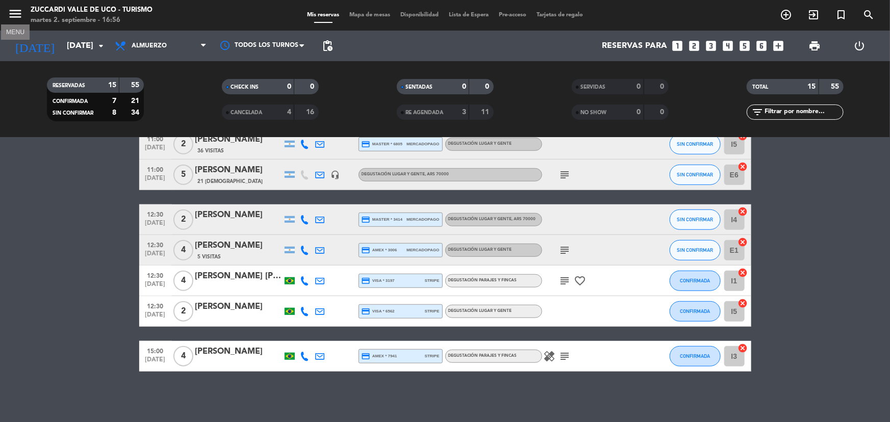
click at [18, 14] on icon "menu" at bounding box center [15, 13] width 15 height 15
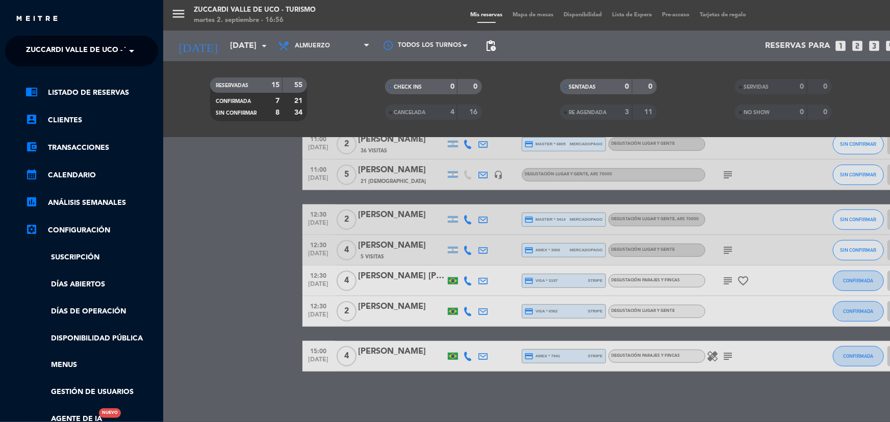
click at [91, 43] on span "Zuccardi Valle de Uco - Turismo" at bounding box center [91, 50] width 131 height 21
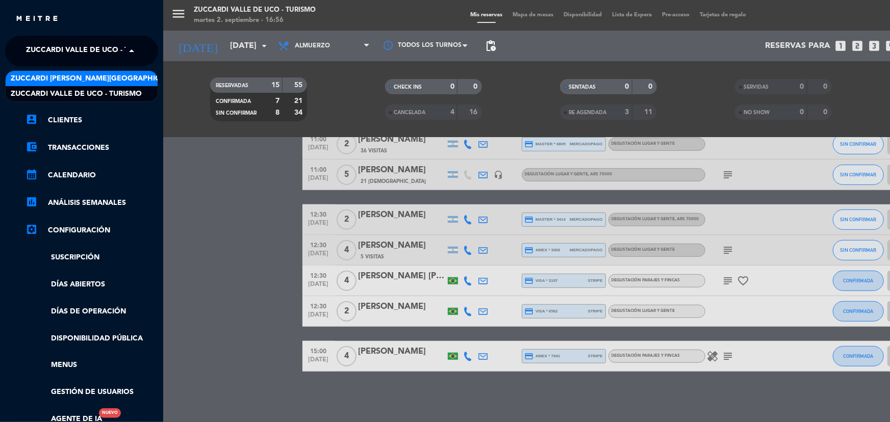
click at [106, 80] on span "Zuccardi [PERSON_NAME][GEOGRAPHIC_DATA] - Restaurant [GEOGRAPHIC_DATA]" at bounding box center [163, 79] width 304 height 12
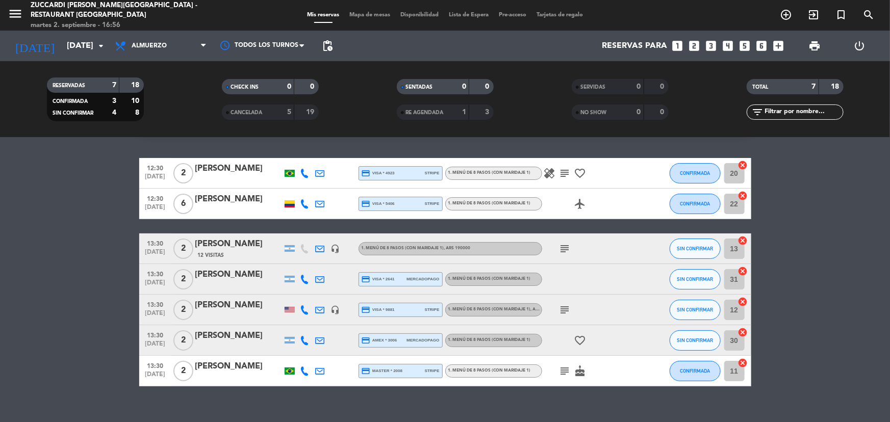
scroll to position [41, 0]
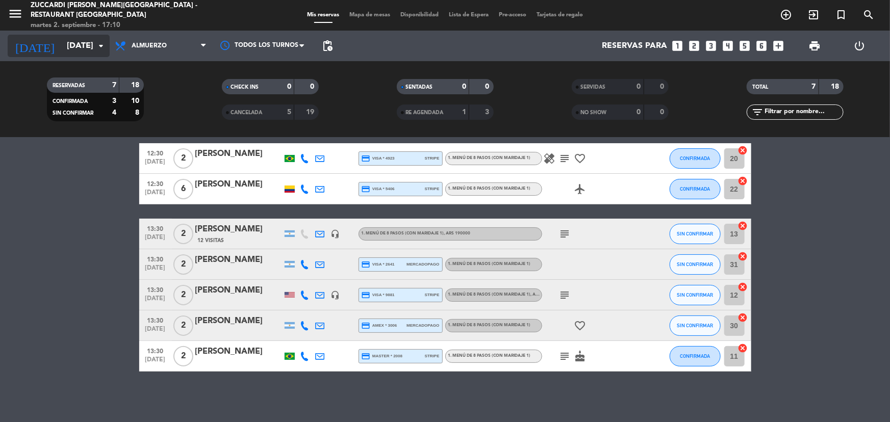
click at [67, 49] on input "[DATE]" at bounding box center [116, 46] width 108 height 20
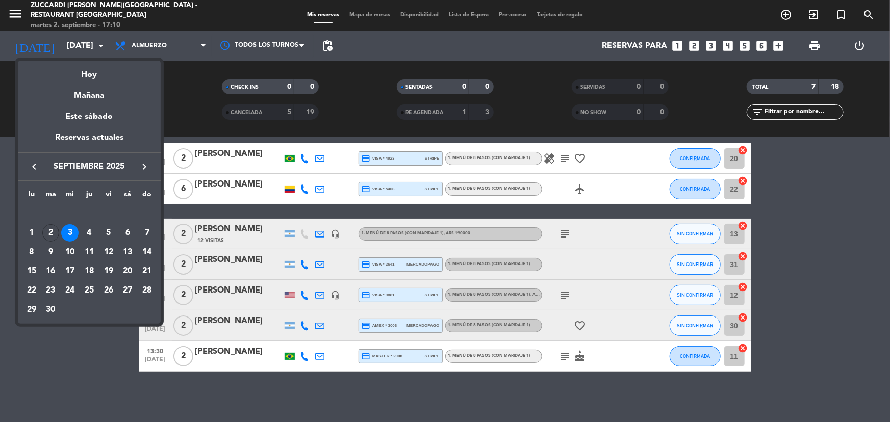
click at [137, 166] on button "keyboard_arrow_right" at bounding box center [144, 166] width 18 height 13
click at [84, 238] on div "2" at bounding box center [89, 232] width 17 height 17
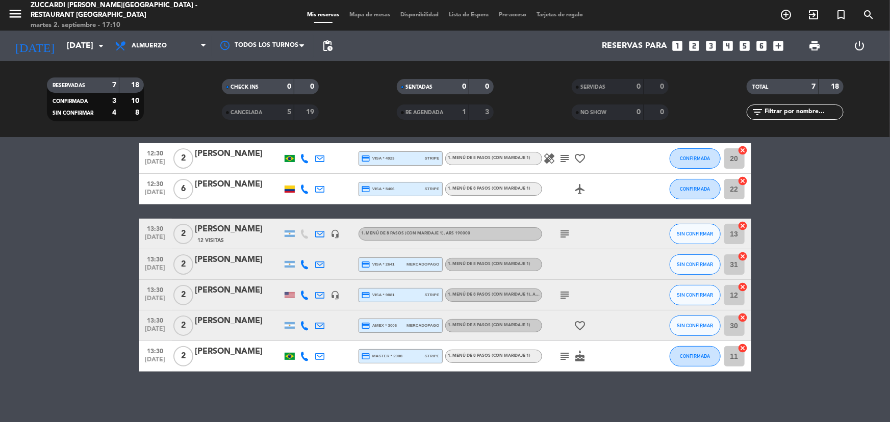
type input "[DEMOGRAPHIC_DATA][DATE]"
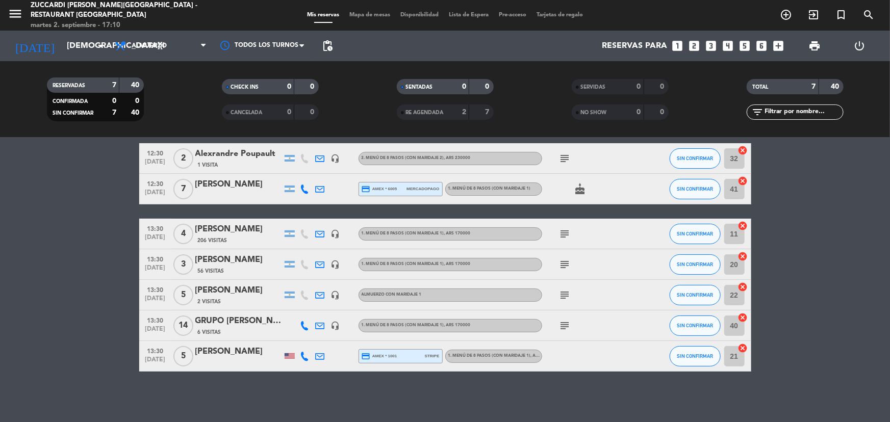
click at [212, 193] on div at bounding box center [238, 196] width 87 height 8
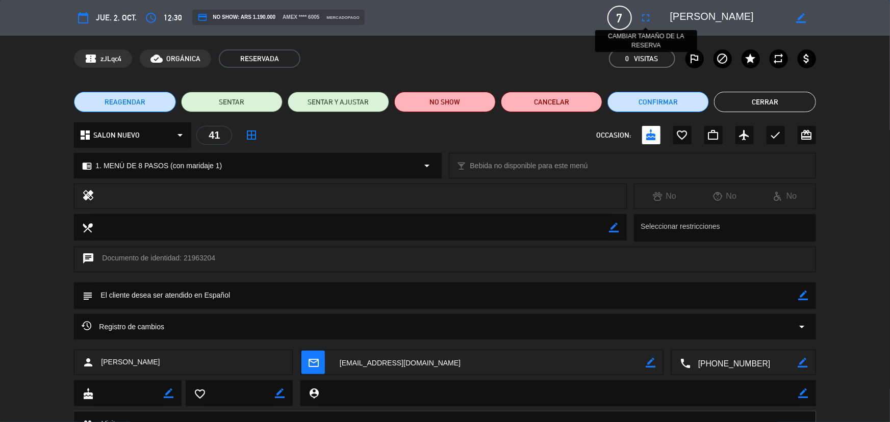
click at [649, 21] on icon "fullscreen" at bounding box center [646, 18] width 12 height 12
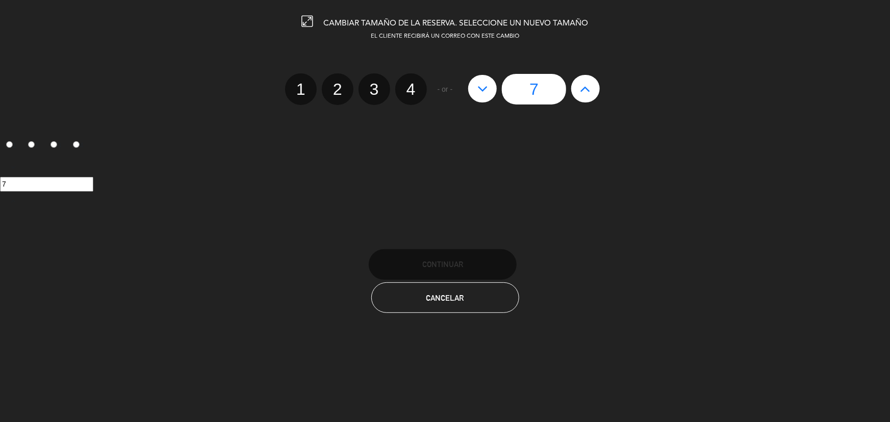
click at [587, 93] on icon at bounding box center [585, 89] width 11 height 16
type input "8"
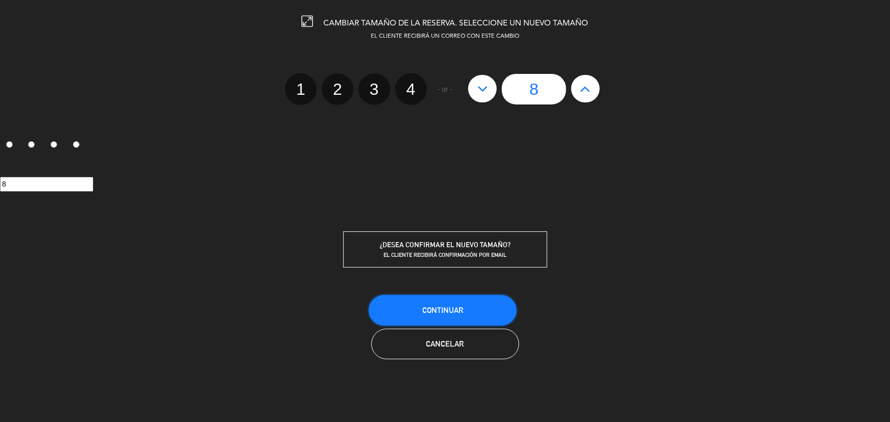
click at [487, 318] on button "Continuar" at bounding box center [443, 310] width 148 height 31
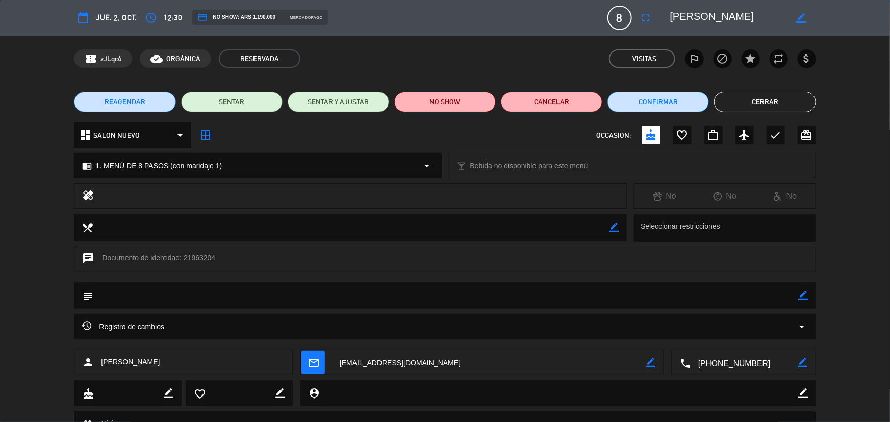
click at [728, 102] on button "Cerrar" at bounding box center [765, 102] width 102 height 20
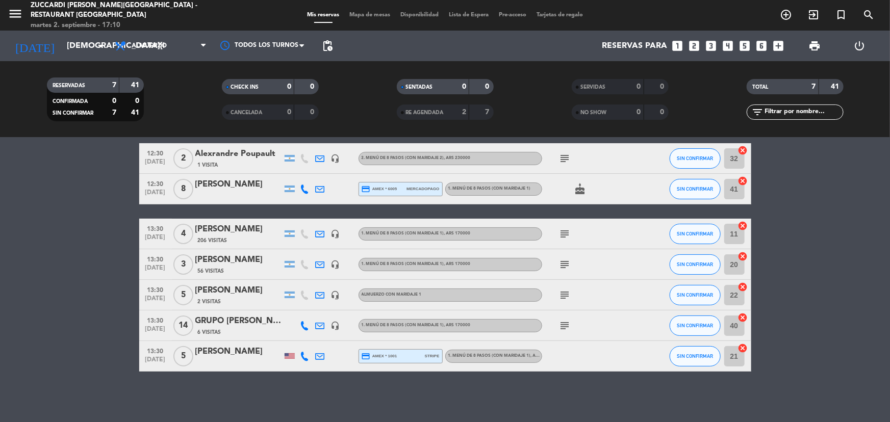
scroll to position [0, 0]
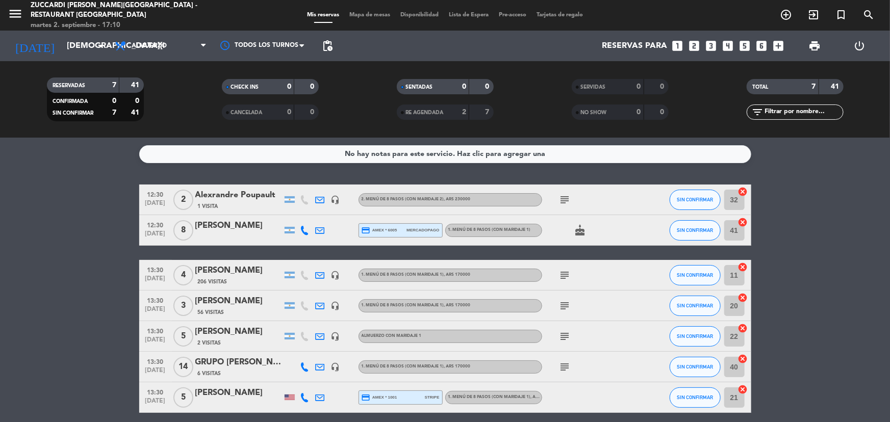
click at [238, 236] on div at bounding box center [238, 237] width 87 height 8
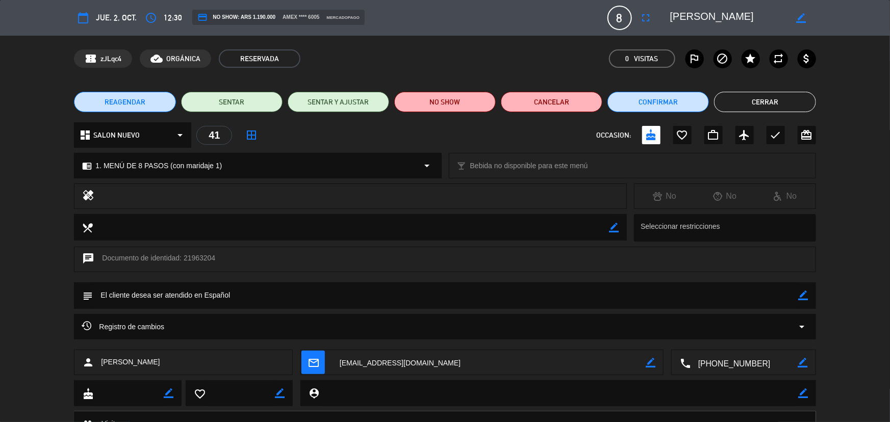
click at [313, 370] on span "mail_outline" at bounding box center [312, 362] width 23 height 23
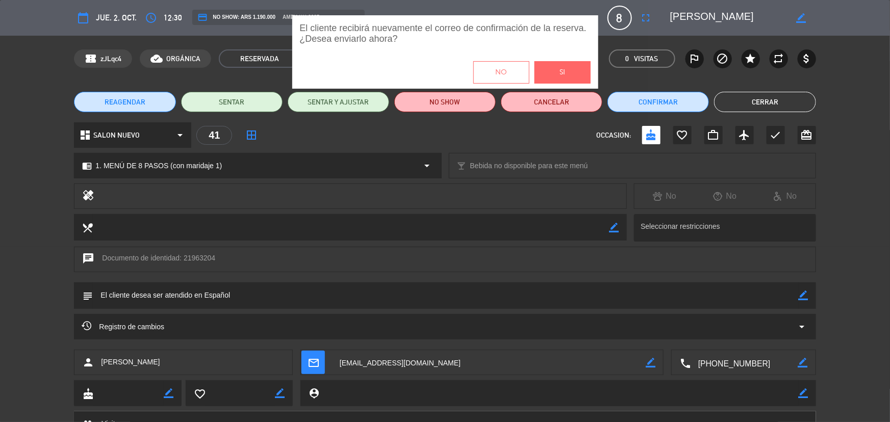
click at [541, 84] on div "No Si" at bounding box center [445, 72] width 306 height 33
click at [545, 77] on button "Si" at bounding box center [563, 72] width 56 height 22
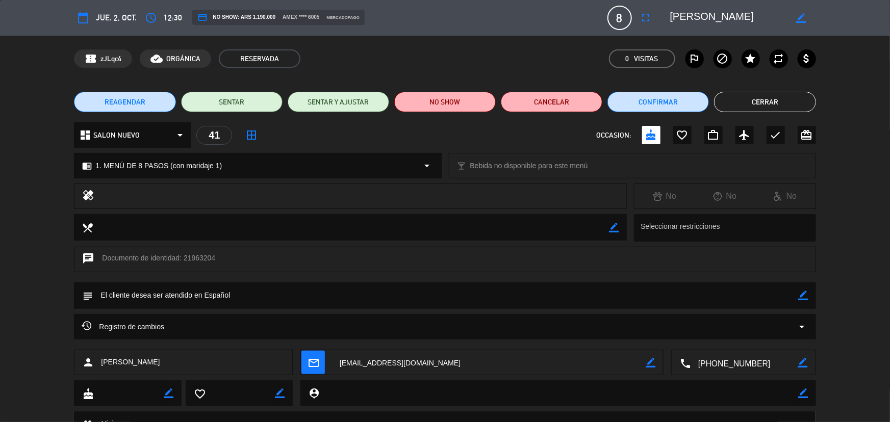
click at [770, 103] on button "Cerrar" at bounding box center [765, 102] width 102 height 20
